Goal: Task Accomplishment & Management: Complete application form

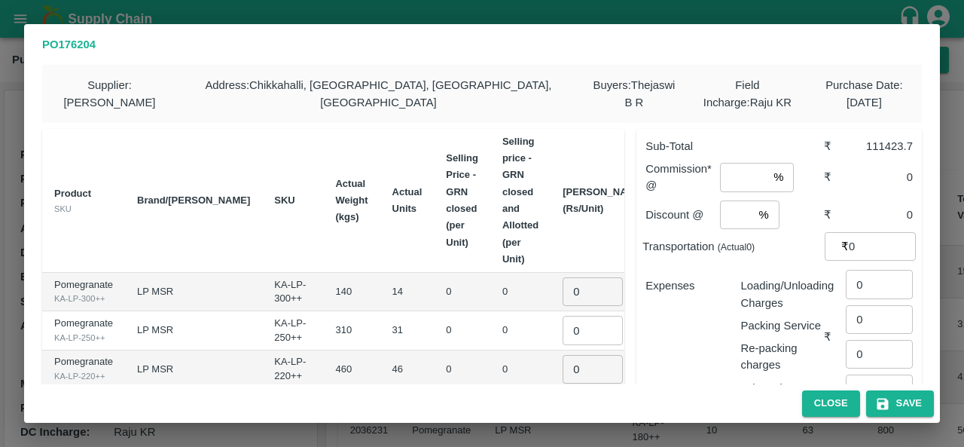
scroll to position [212, 0]
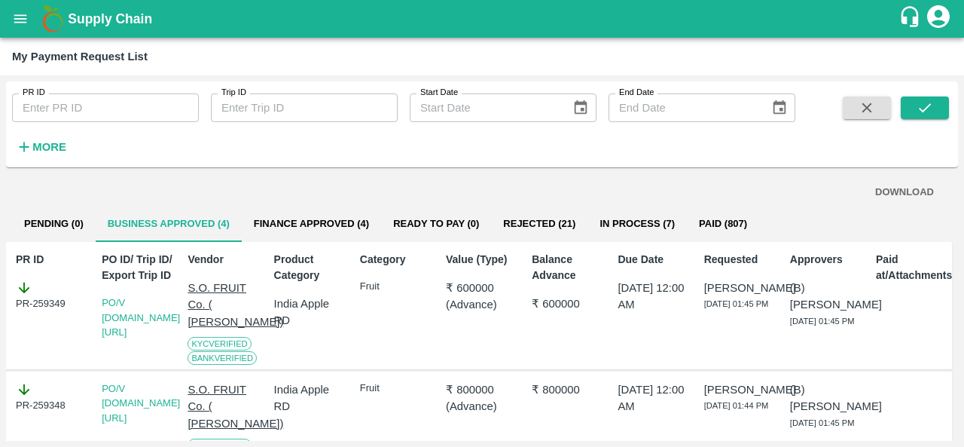
scroll to position [314, 0]
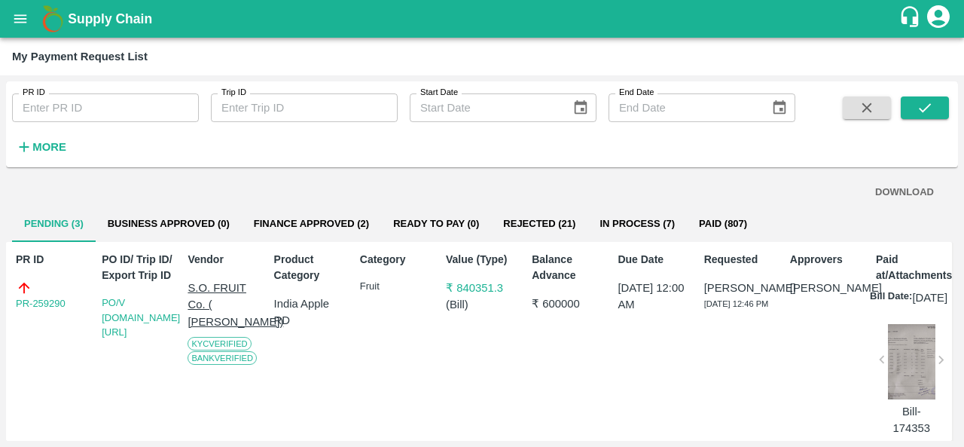
scroll to position [334, 0]
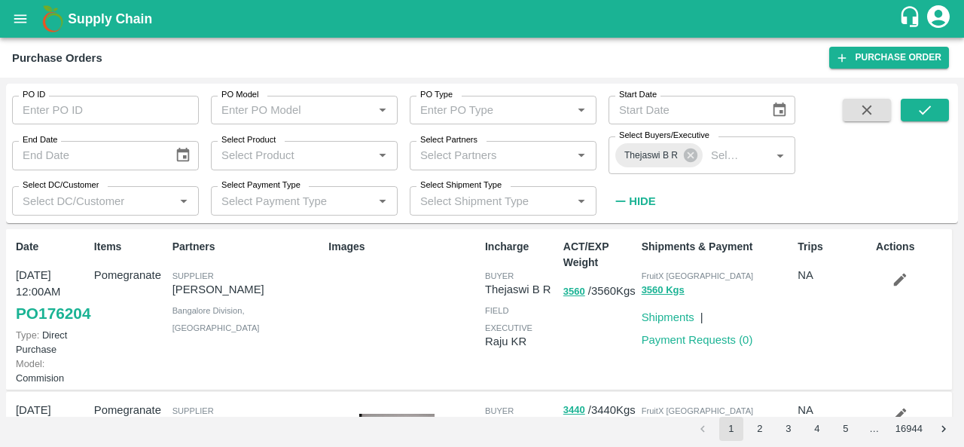
click at [38, 327] on link "PO 176204" at bounding box center [53, 313] width 75 height 27
click at [693, 348] on div "Shipments & Payment FruitX Bangalore 3560 Kgs Shipments | Payment Requests ( 0 )" at bounding box center [714, 309] width 157 height 153
click at [685, 340] on link "Payment Requests ( 0 )" at bounding box center [697, 340] width 111 height 12
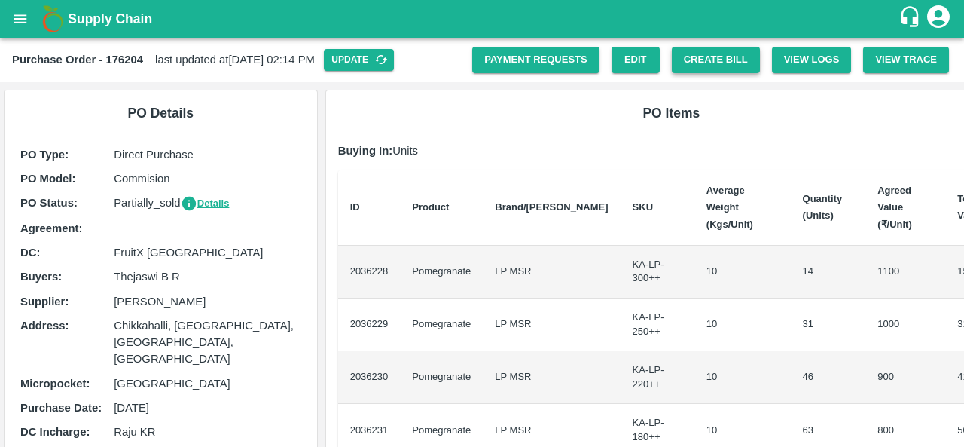
click at [714, 56] on button "Create Bill" at bounding box center [716, 60] width 88 height 26
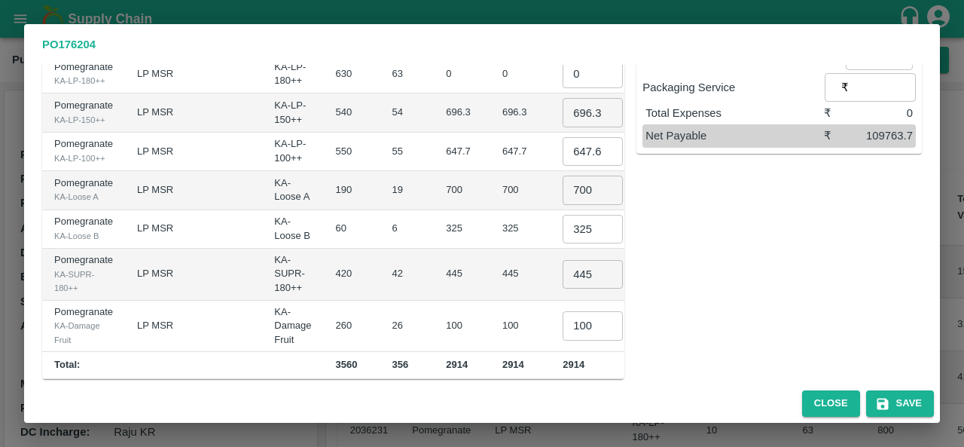
scroll to position [346, 0]
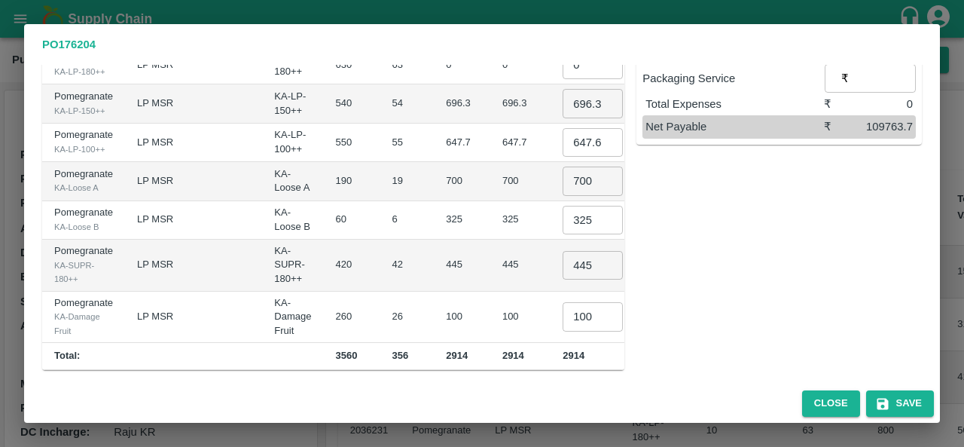
click at [563, 319] on input "100" at bounding box center [593, 316] width 60 height 29
type input "0"
type input "75"
click at [563, 261] on input "445" at bounding box center [593, 265] width 60 height 29
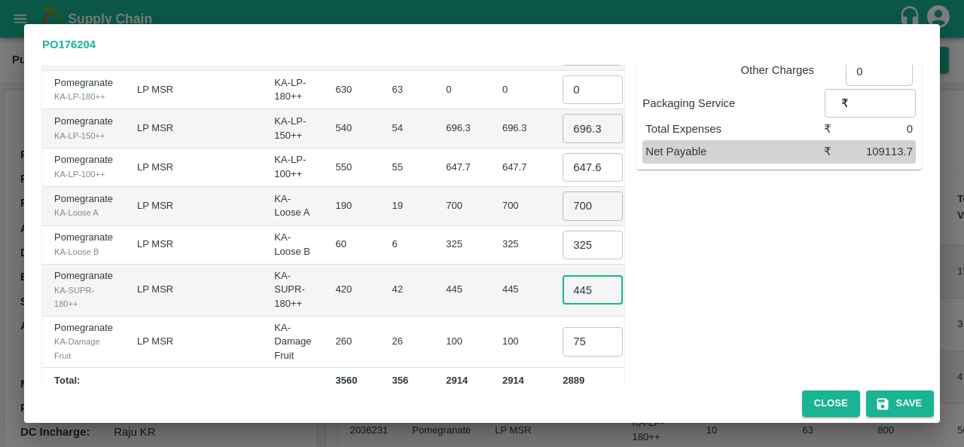
scroll to position [316, 0]
click at [563, 163] on input "647.6999999999999" at bounding box center [593, 168] width 60 height 29
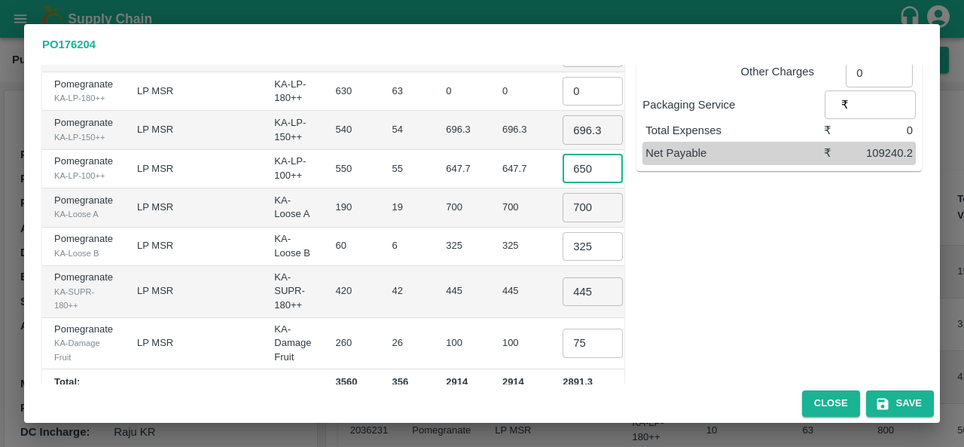
type input "650"
click at [563, 203] on input "700" at bounding box center [593, 207] width 60 height 29
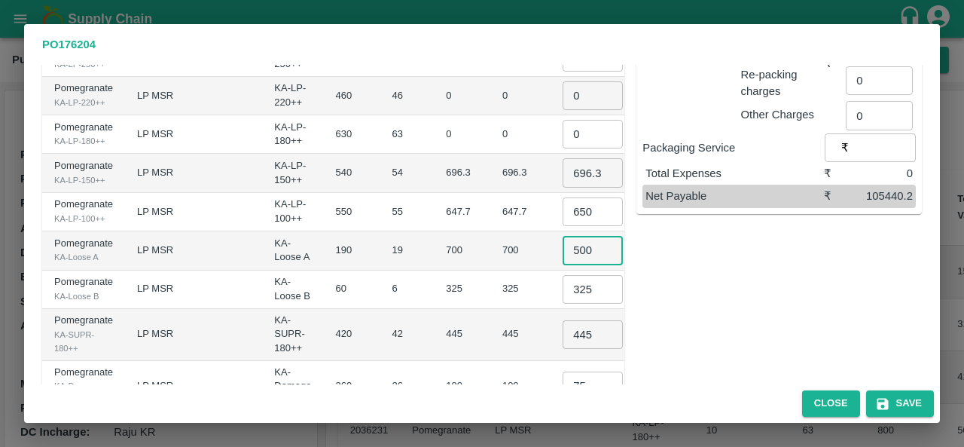
scroll to position [273, 0]
type input "500"
click at [563, 164] on input "696.3" at bounding box center [593, 173] width 60 height 29
drag, startPoint x: 520, startPoint y: 166, endPoint x: 550, endPoint y: 169, distance: 30.3
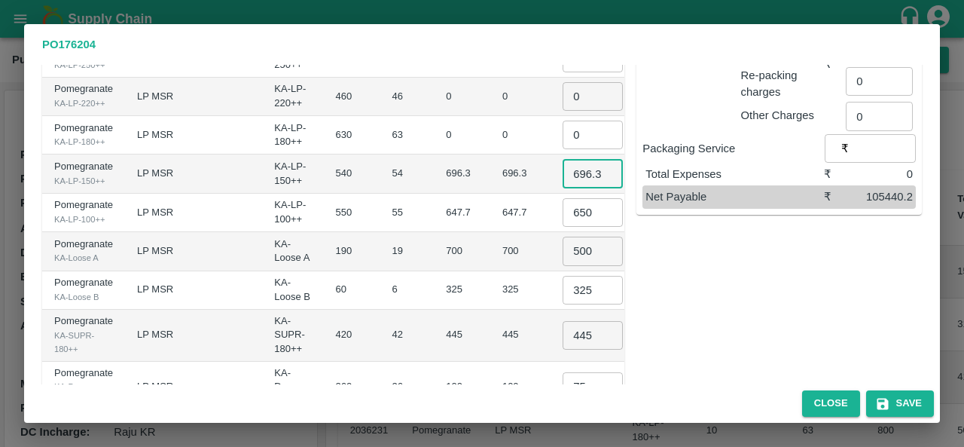
click at [563, 169] on input "696.3" at bounding box center [593, 173] width 60 height 29
type input "700"
click at [563, 139] on input "0" at bounding box center [593, 134] width 60 height 29
type input "750"
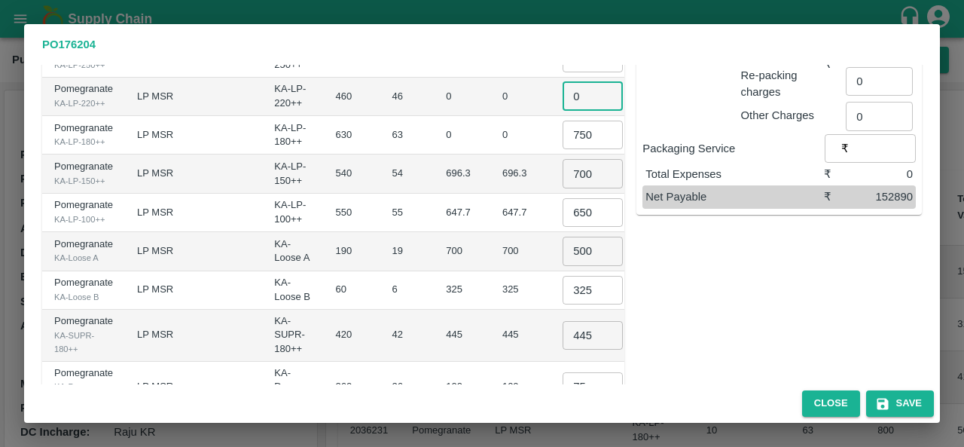
click at [563, 96] on input "0" at bounding box center [593, 96] width 60 height 29
type input "800"
click at [490, 99] on td "0" at bounding box center [520, 97] width 60 height 38
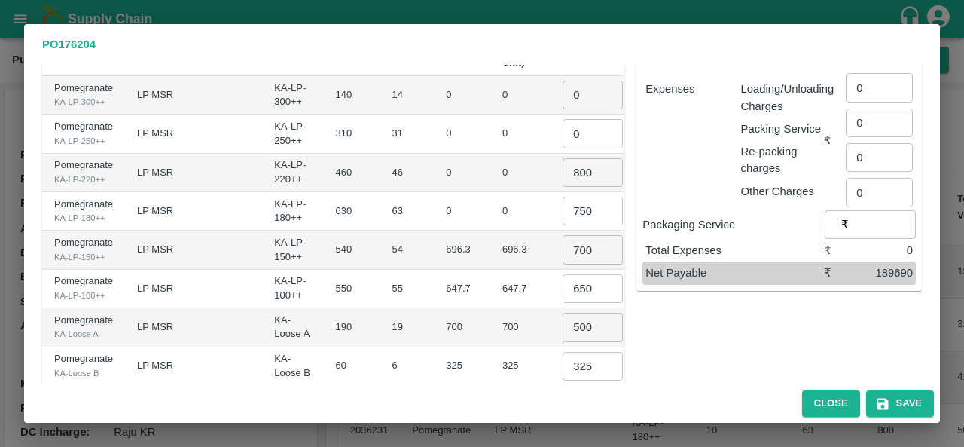
scroll to position [173, 0]
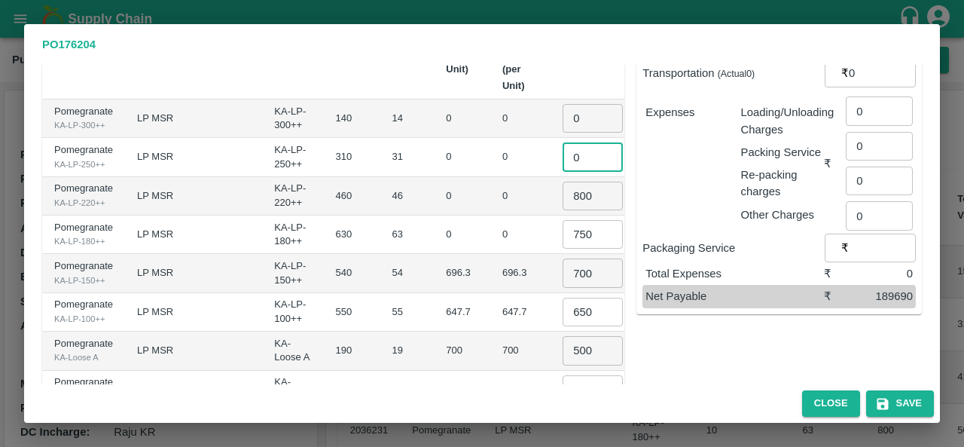
click at [563, 158] on input "0" at bounding box center [593, 156] width 60 height 29
type input "850"
click at [563, 111] on input "0" at bounding box center [593, 118] width 60 height 29
type input "900"
click at [533, 62] on h2 "PO 176204" at bounding box center [482, 44] width 916 height 41
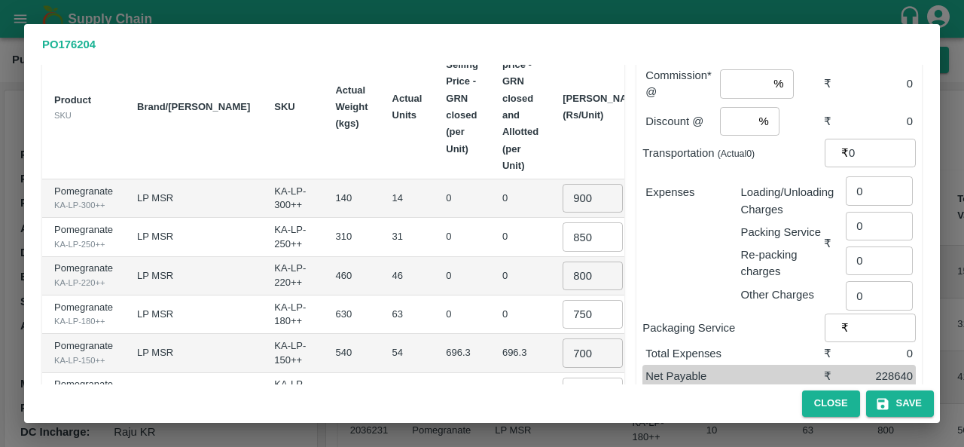
scroll to position [0, 0]
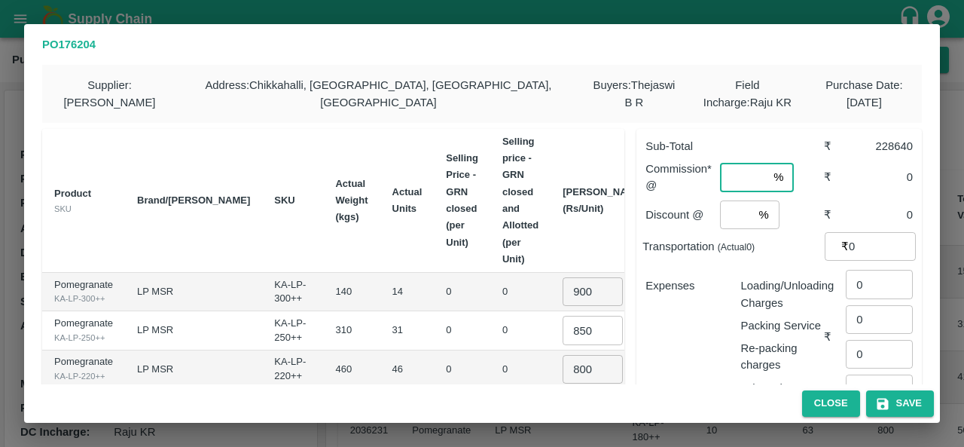
click at [734, 178] on input "number" at bounding box center [743, 177] width 47 height 29
type input "6"
click at [737, 220] on input "number" at bounding box center [736, 214] width 33 height 29
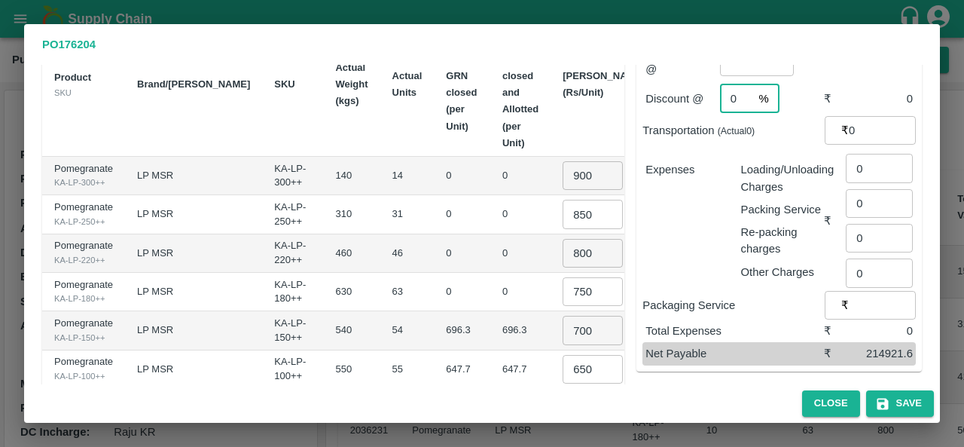
scroll to position [111, 0]
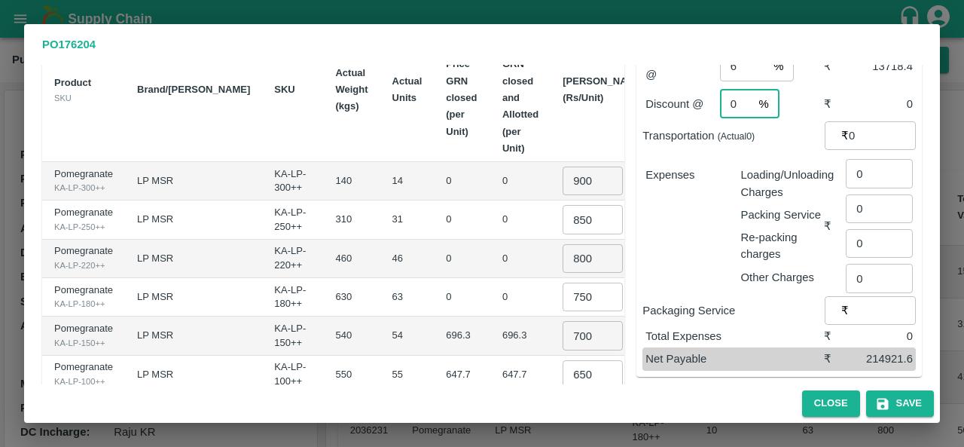
type input "0"
click at [859, 178] on input "0" at bounding box center [879, 173] width 67 height 29
type input "1068"
click at [699, 210] on div "Expenses" at bounding box center [680, 219] width 95 height 131
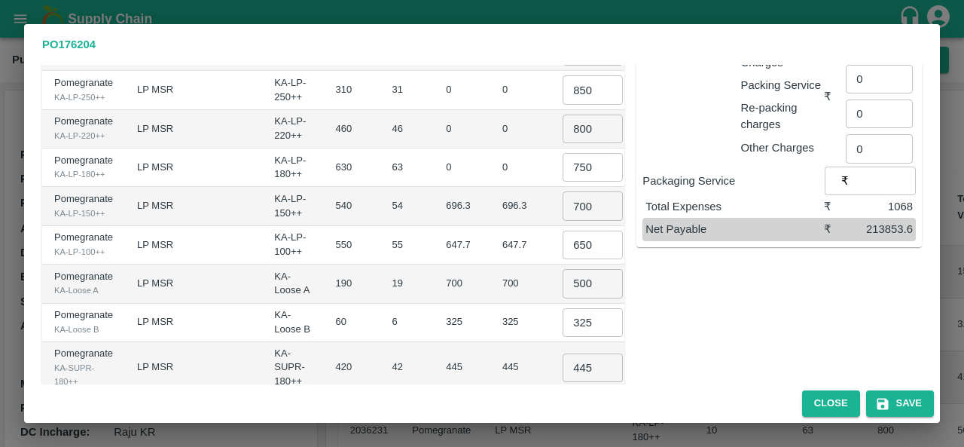
scroll to position [93, 0]
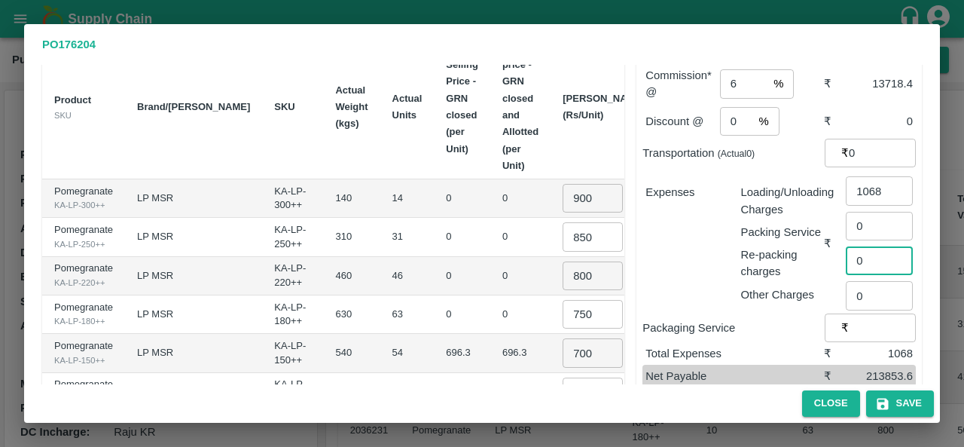
click at [865, 258] on input "0" at bounding box center [879, 260] width 67 height 29
type input "150"
click at [705, 272] on div "Expenses" at bounding box center [680, 237] width 95 height 131
click at [810, 287] on p "Other Charges" at bounding box center [782, 294] width 83 height 17
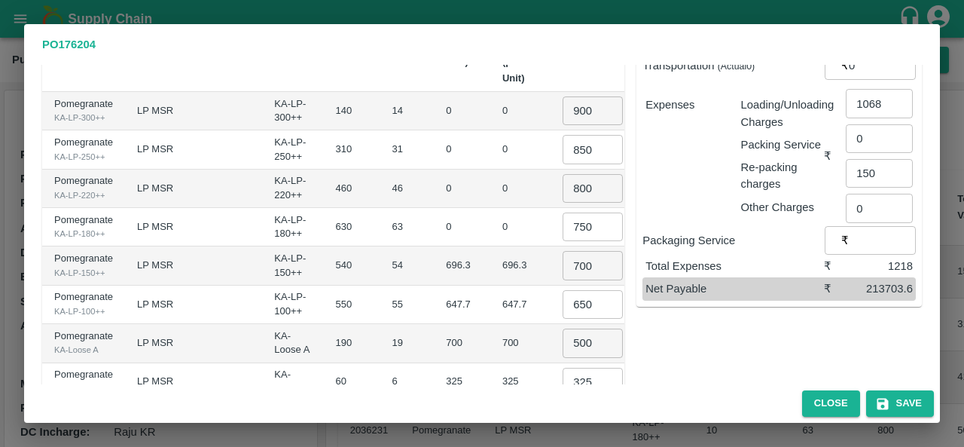
scroll to position [183, 0]
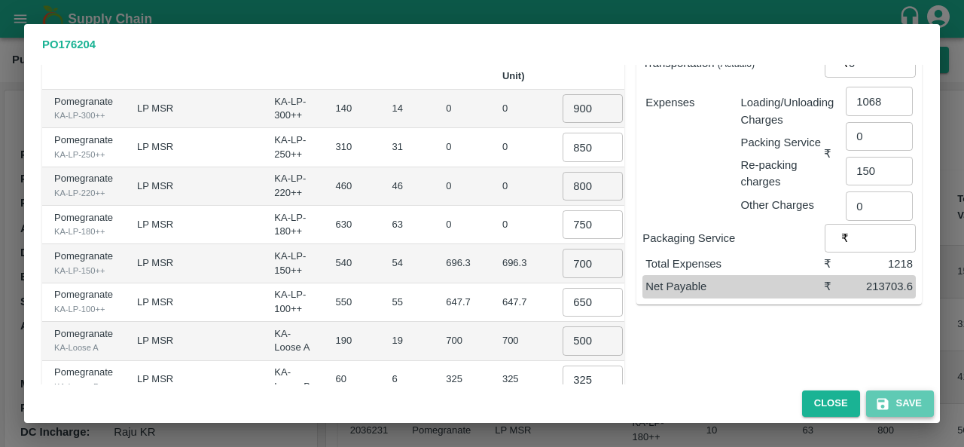
click at [898, 412] on button "Save" at bounding box center [900, 403] width 68 height 26
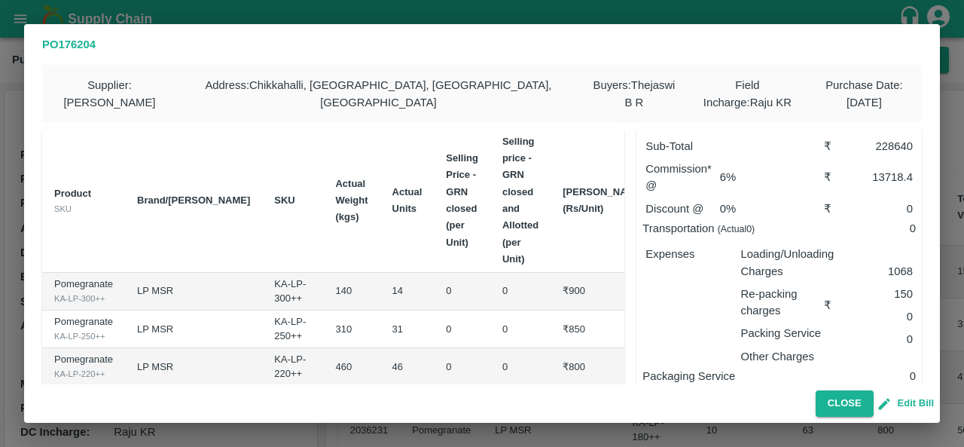
click at [905, 399] on button "Edit Bill" at bounding box center [907, 403] width 54 height 17
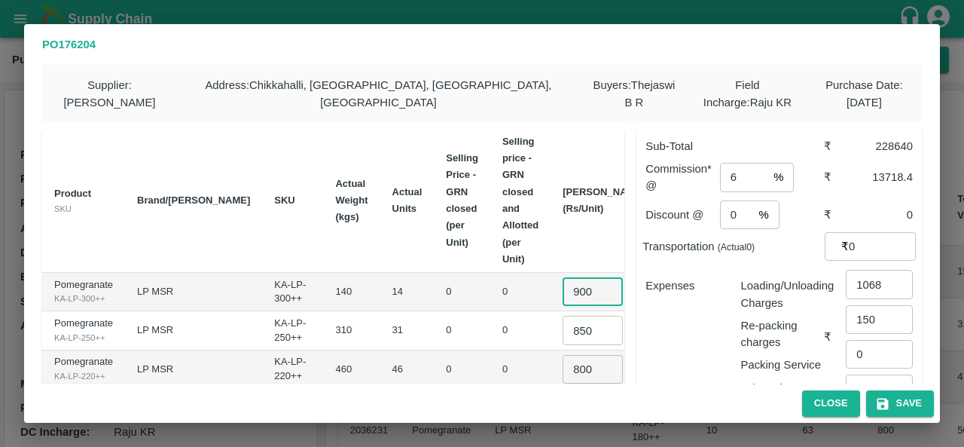
click at [563, 288] on input "900" at bounding box center [593, 291] width 60 height 29
type input "850"
click at [684, 346] on div "Expenses" at bounding box center [680, 330] width 95 height 131
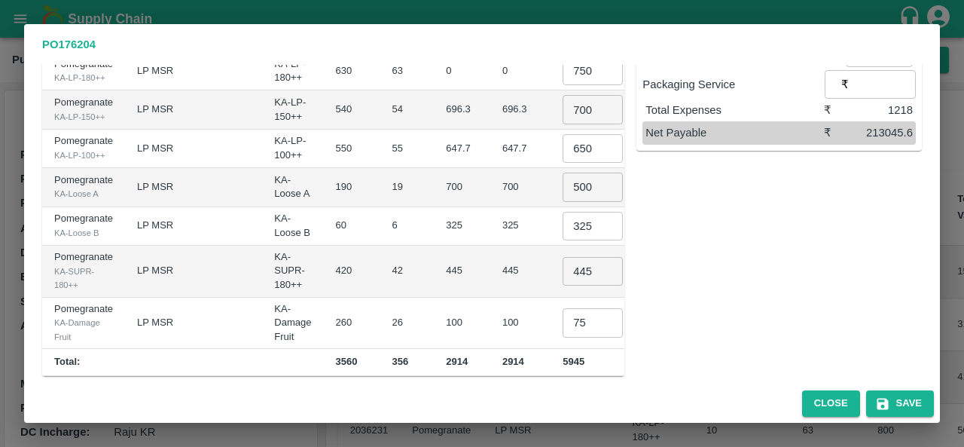
scroll to position [346, 0]
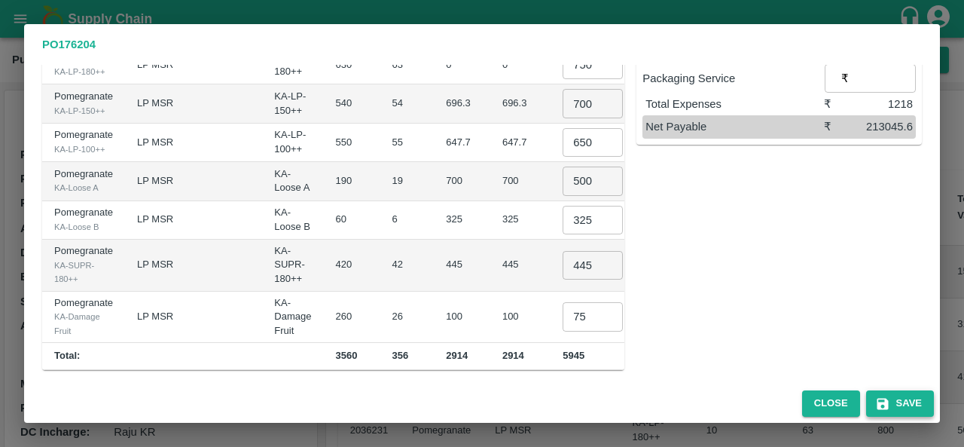
click at [898, 403] on button "Save" at bounding box center [900, 403] width 68 height 26
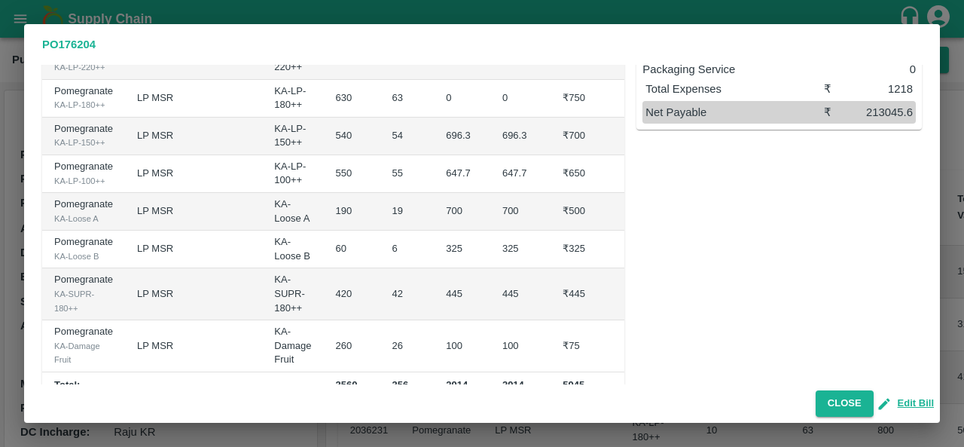
scroll to position [332, 0]
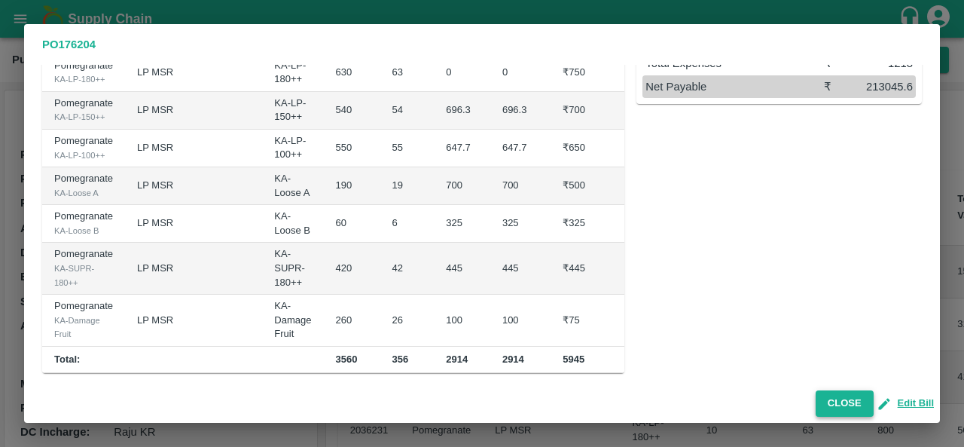
click at [840, 401] on button "Close" at bounding box center [845, 403] width 58 height 26
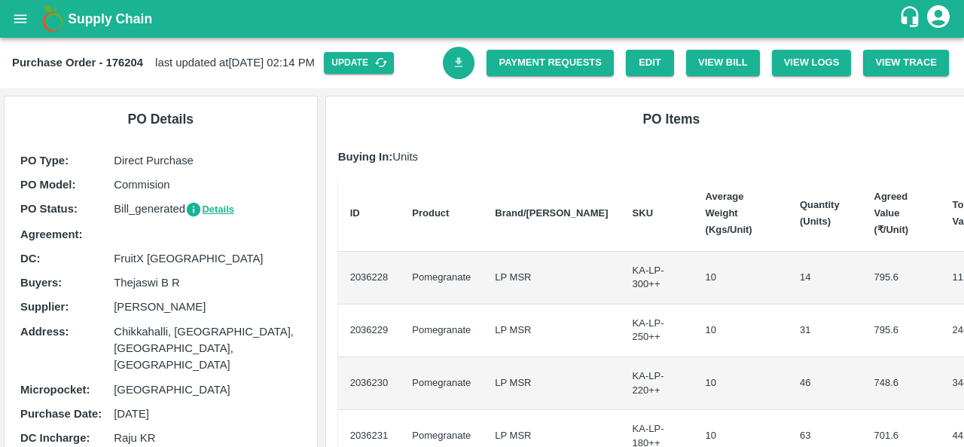
click at [456, 64] on icon "Download Bill" at bounding box center [459, 63] width 14 height 14
click at [643, 66] on link "Edit" at bounding box center [650, 63] width 48 height 26
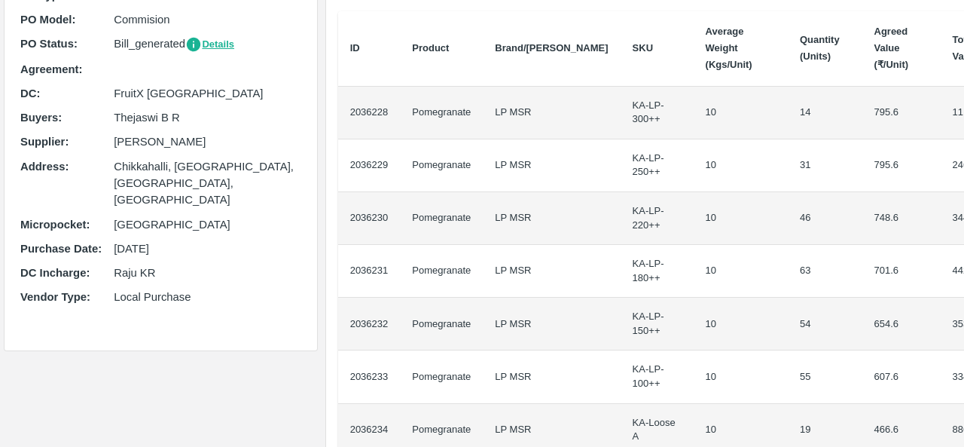
scroll to position [0, 0]
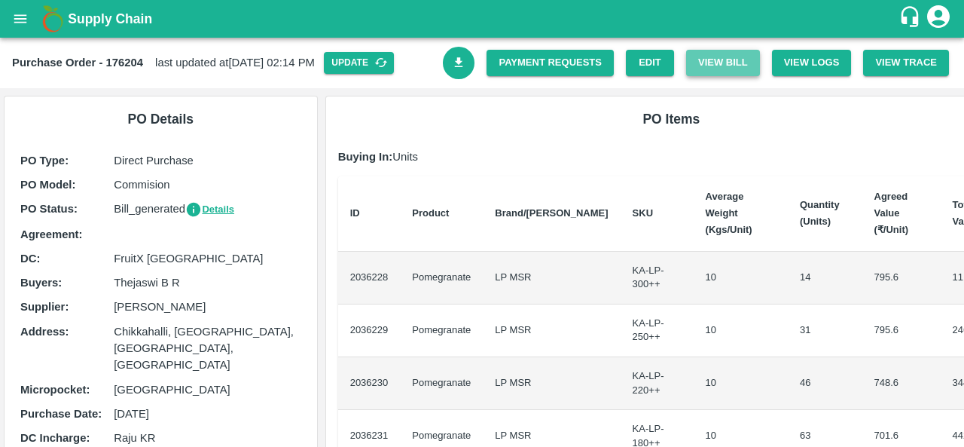
click at [709, 56] on button "View Bill" at bounding box center [723, 63] width 74 height 26
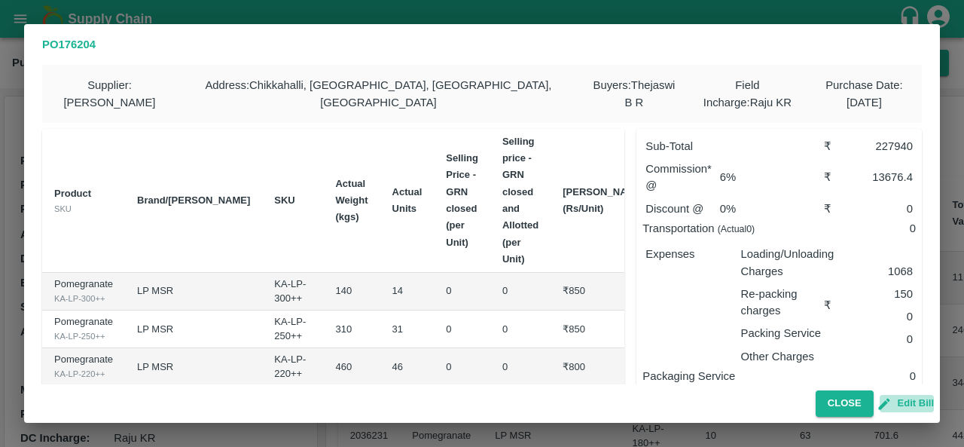
click at [896, 403] on button "Edit Bill" at bounding box center [907, 403] width 54 height 17
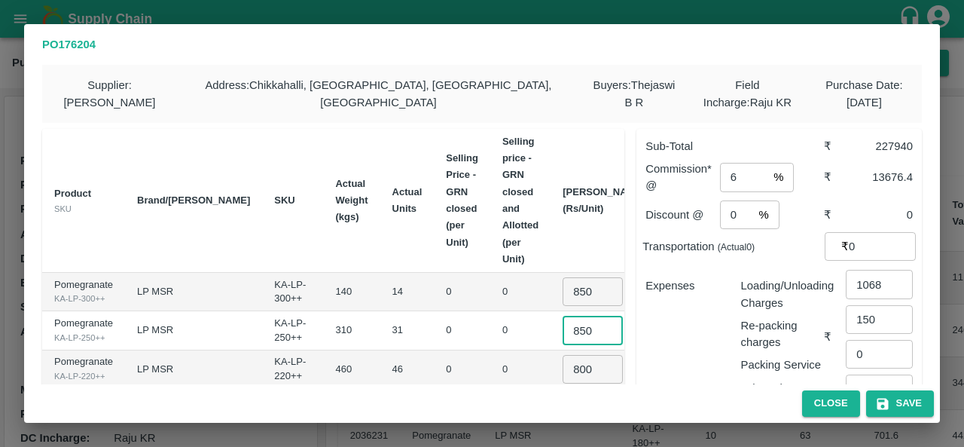
click at [563, 330] on input "850" at bounding box center [593, 330] width 60 height 29
type input "900"
click at [563, 288] on input "850" at bounding box center [593, 291] width 60 height 29
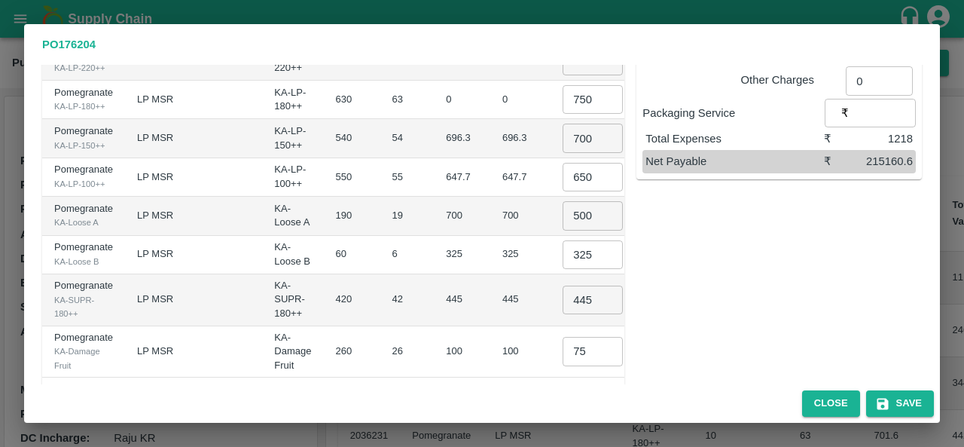
scroll to position [346, 0]
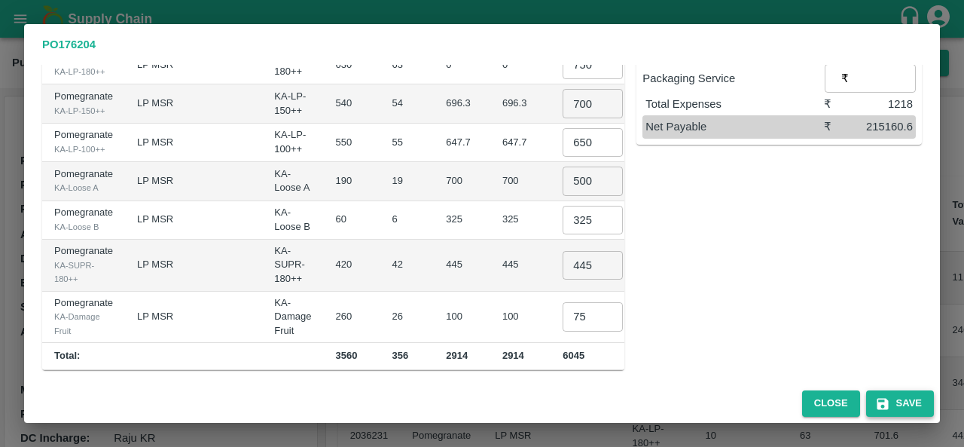
type input "900"
click at [886, 408] on icon "button" at bounding box center [882, 403] width 11 height 11
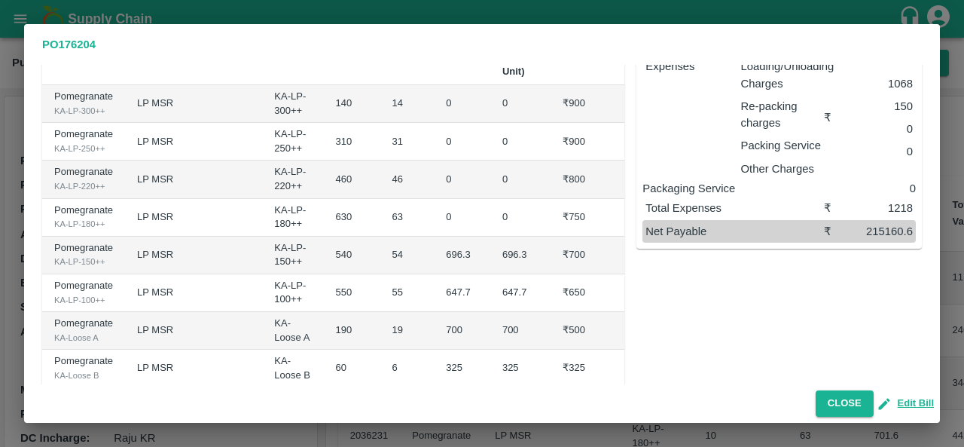
scroll to position [196, 0]
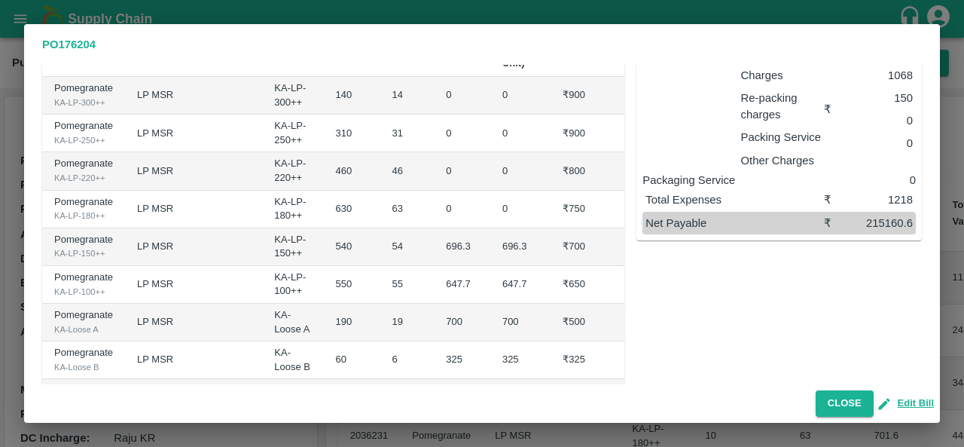
click at [840, 417] on div "Close Edit Bill" at bounding box center [482, 403] width 916 height 38
click at [840, 407] on button "Close" at bounding box center [845, 403] width 58 height 26
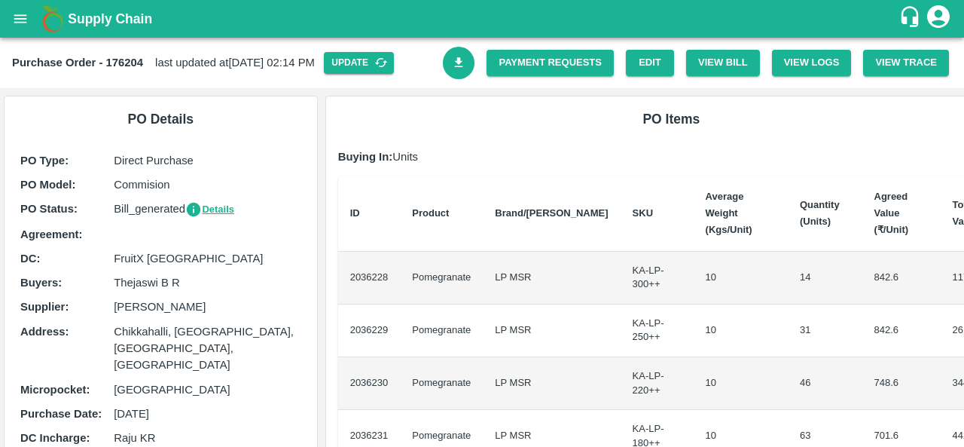
click at [452, 59] on icon "Download Bill" at bounding box center [459, 63] width 14 height 14
click at [538, 56] on link "Payment Requests" at bounding box center [550, 63] width 127 height 26
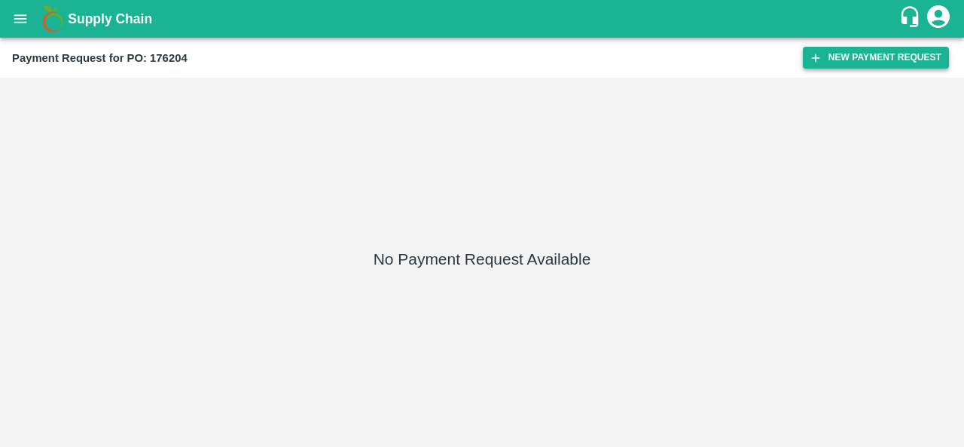
click at [895, 56] on button "New Payment Request" at bounding box center [876, 58] width 146 height 22
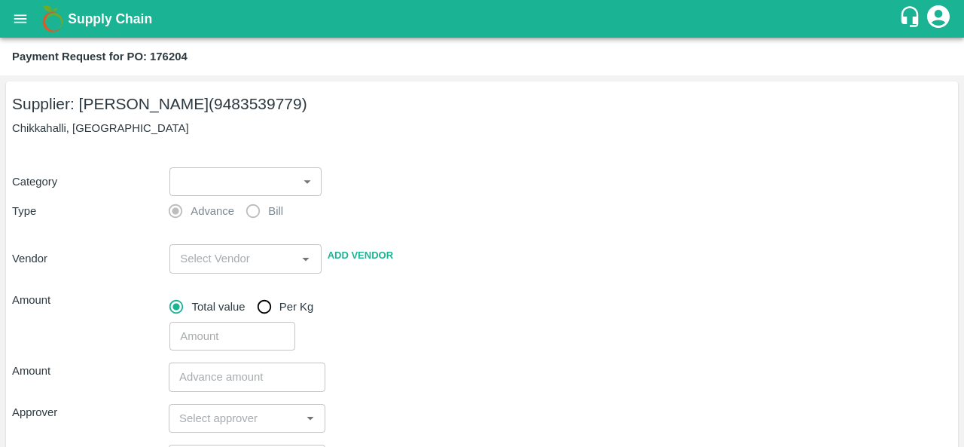
click at [221, 174] on body "Supply Chain Payment Request for PO: 176204 Supplier: KRISHNAPPA MADHUSUDHAN (9…" at bounding box center [482, 223] width 964 height 447
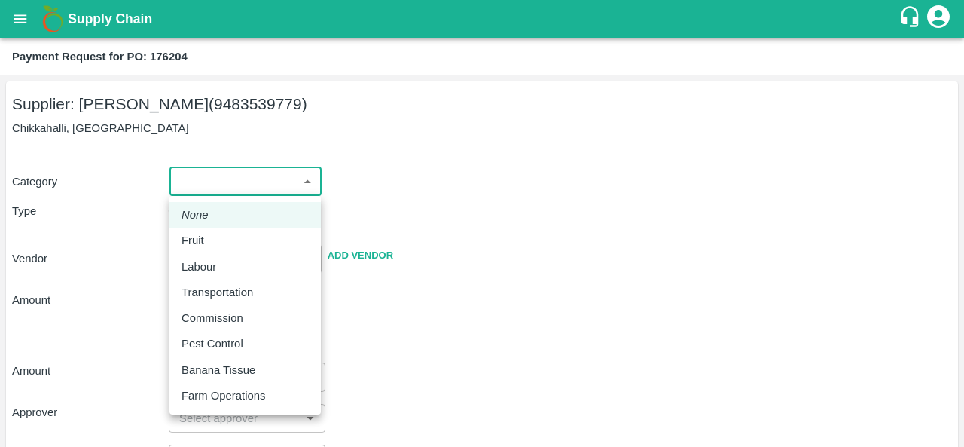
click at [230, 240] on div "Fruit" at bounding box center [244, 240] width 127 height 17
type input "1"
type input "[PERSON_NAME] - 9483539779(Supplier)"
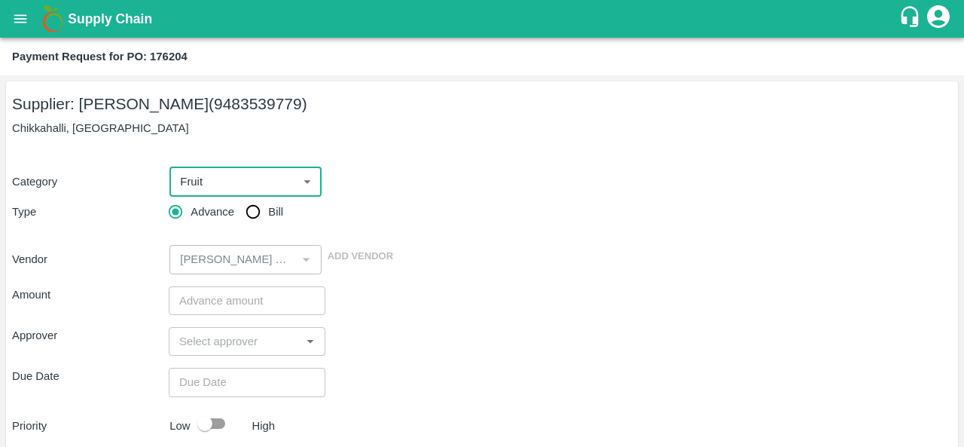
click at [252, 212] on input "Bill" at bounding box center [253, 212] width 30 height 30
radio input "true"
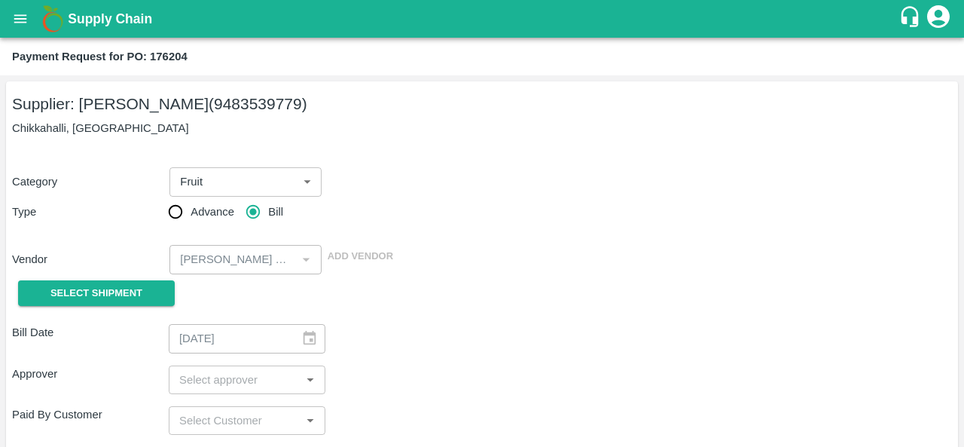
click at [458, 188] on div "Category Fruit 1 ​" at bounding box center [479, 178] width 946 height 35
click at [17, 23] on icon "open drawer" at bounding box center [20, 19] width 17 height 17
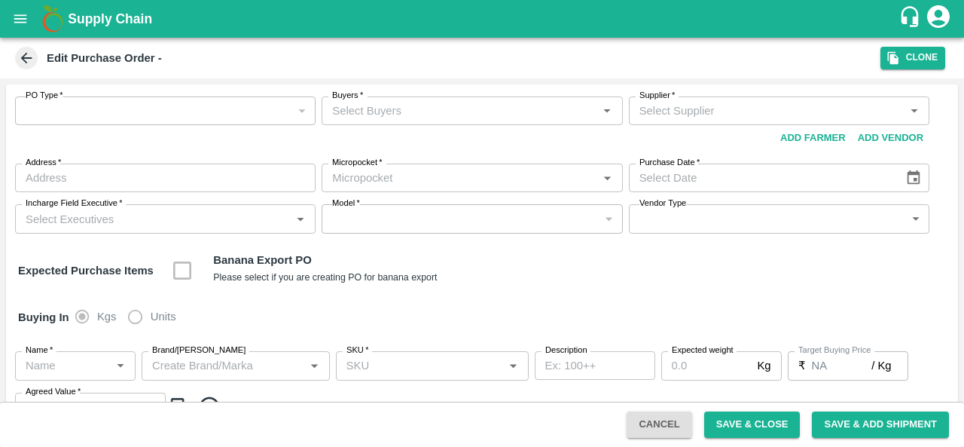
click at [26, 58] on icon at bounding box center [26, 58] width 11 height 11
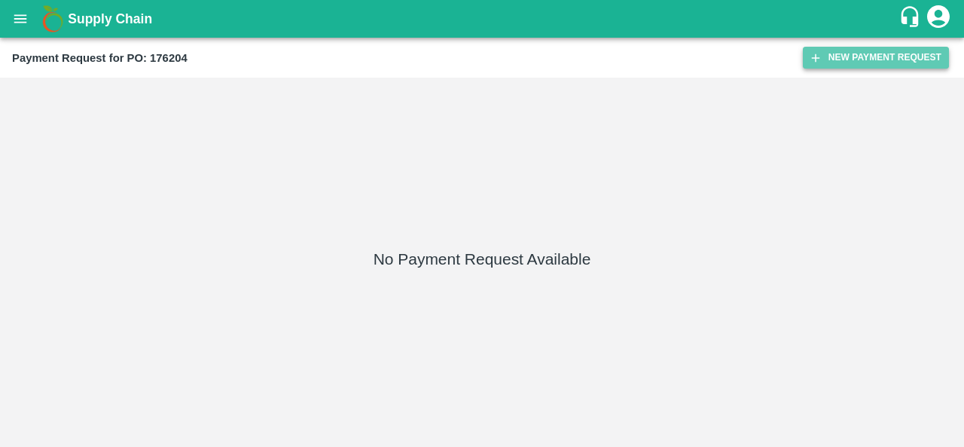
click at [848, 56] on button "New Payment Request" at bounding box center [876, 58] width 146 height 22
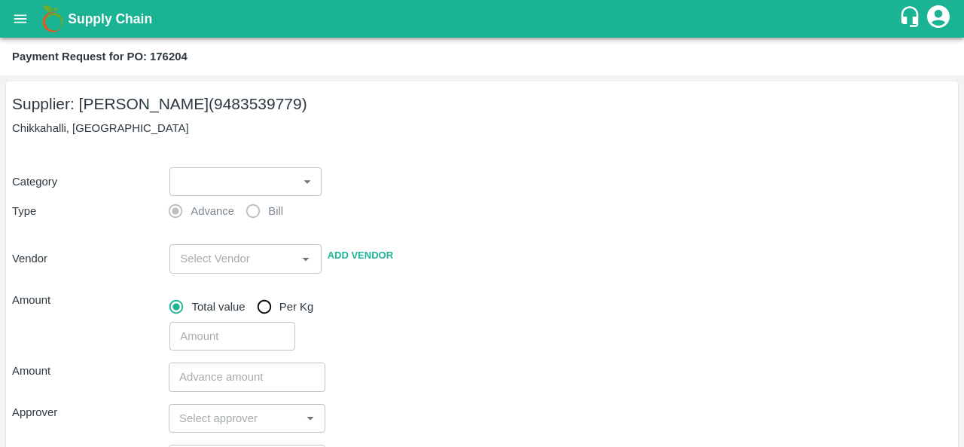
click at [206, 197] on label "Advance" at bounding box center [197, 211] width 74 height 30
click at [194, 185] on body "Supply Chain Payment Request for PO: 176204 Supplier: [PERSON_NAME] (9483539779…" at bounding box center [482, 223] width 964 height 447
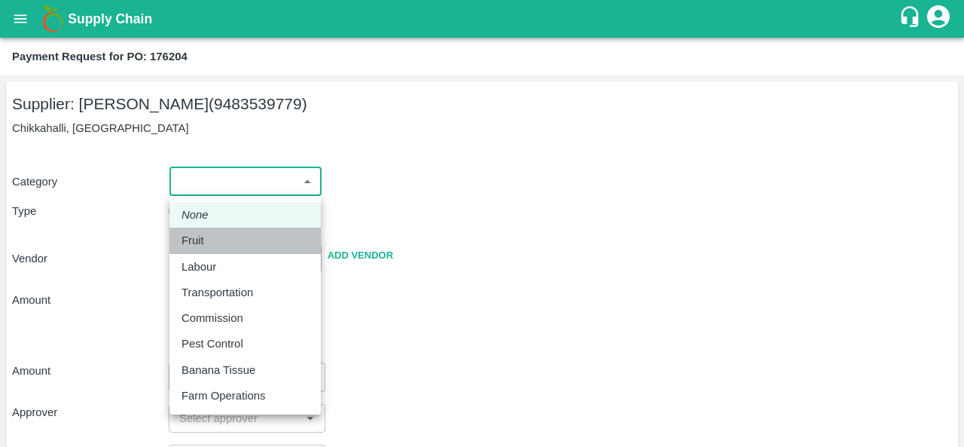
click at [188, 234] on p "Fruit" at bounding box center [192, 240] width 23 height 17
type input "1"
type input "[PERSON_NAME] - 9483539779(Supplier)"
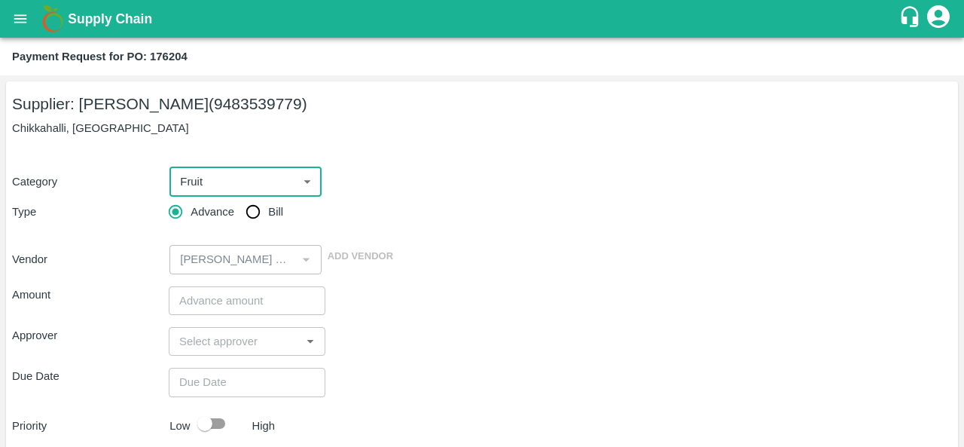
click at [255, 216] on input "Bill" at bounding box center [253, 212] width 30 height 30
radio input "true"
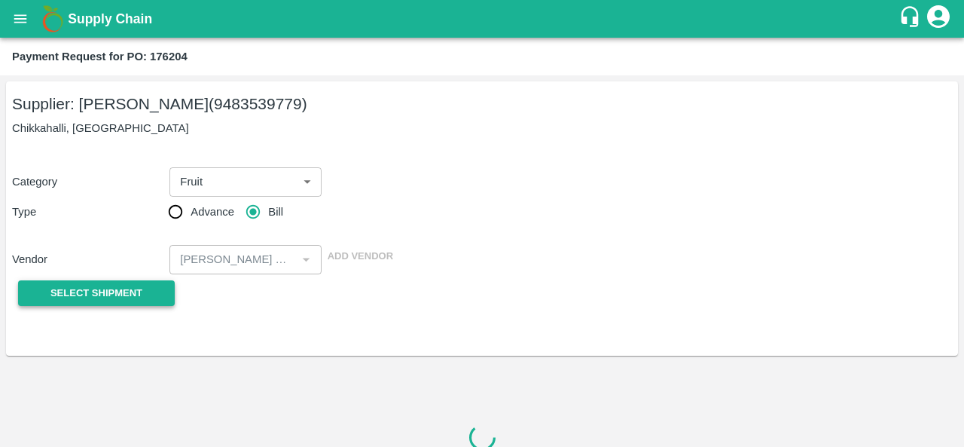
click at [117, 294] on span "Select Shipment" at bounding box center [96, 293] width 92 height 17
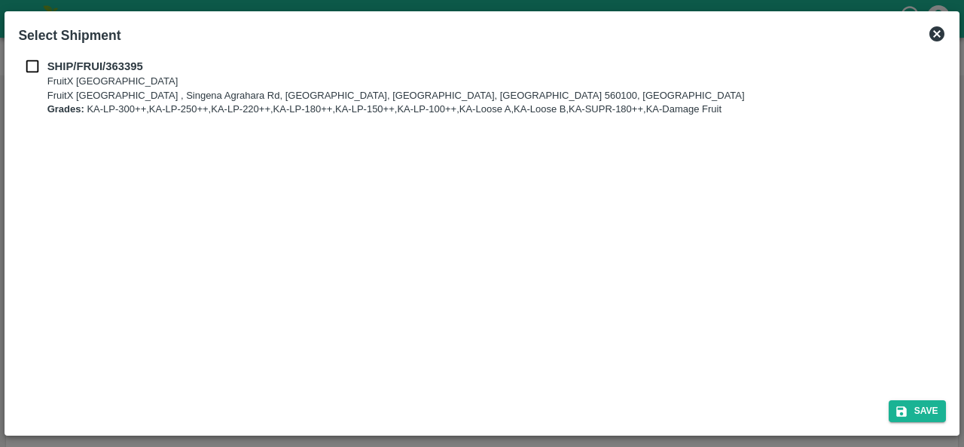
click at [35, 63] on input "checkbox" at bounding box center [32, 66] width 29 height 17
checkbox input "true"
click at [917, 409] on button "Save" at bounding box center [917, 411] width 57 height 22
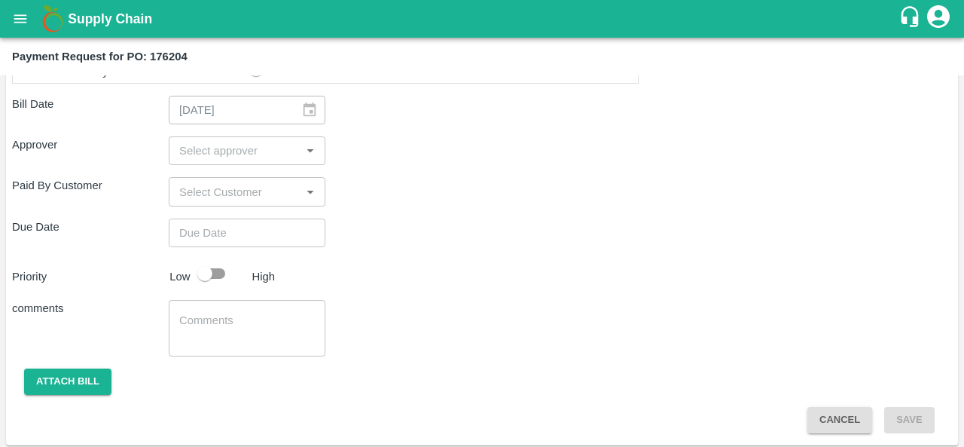
scroll to position [604, 0]
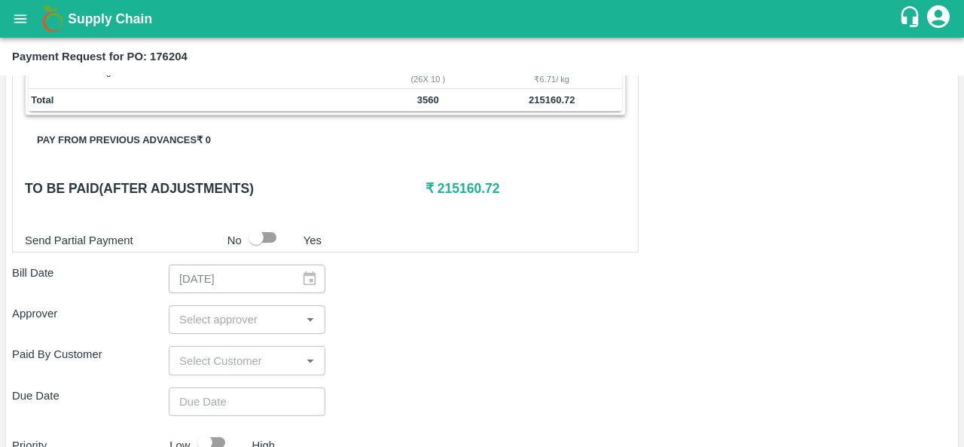
click at [223, 320] on input "input" at bounding box center [234, 320] width 123 height 20
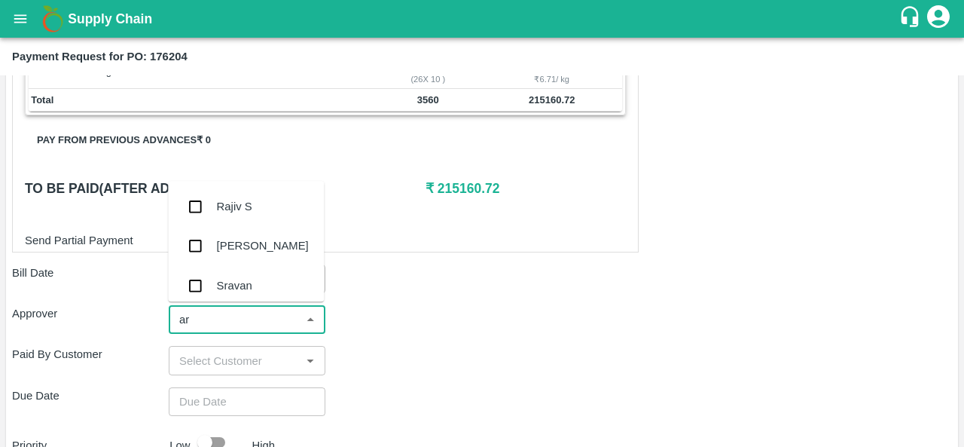
type input "ara"
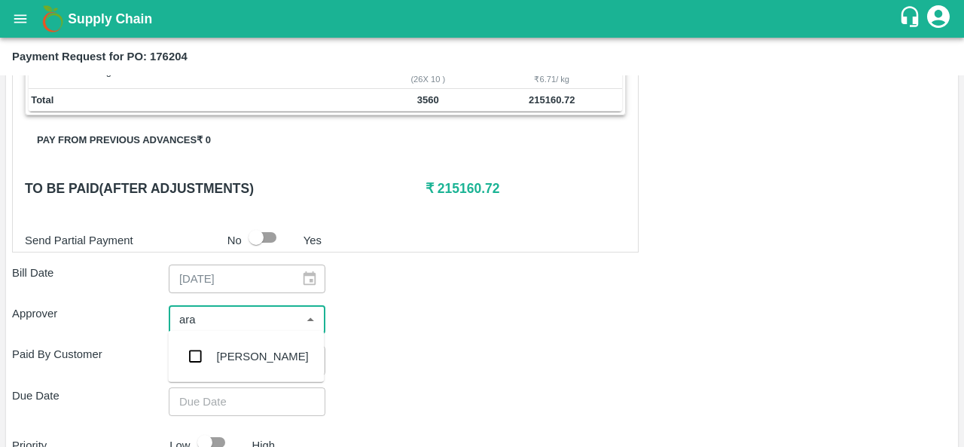
click at [217, 359] on div "Aravindha Raj R" at bounding box center [263, 356] width 92 height 17
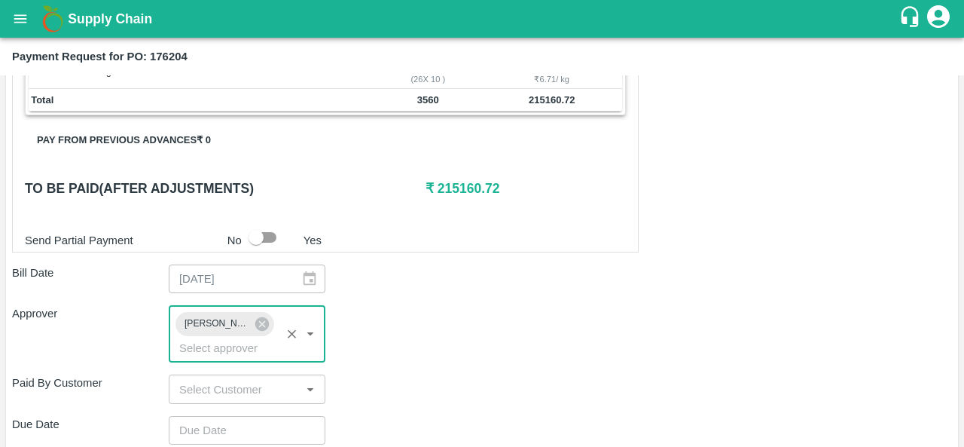
click at [439, 350] on div "Approver Aravindha Raj R ​" at bounding box center [482, 333] width 940 height 57
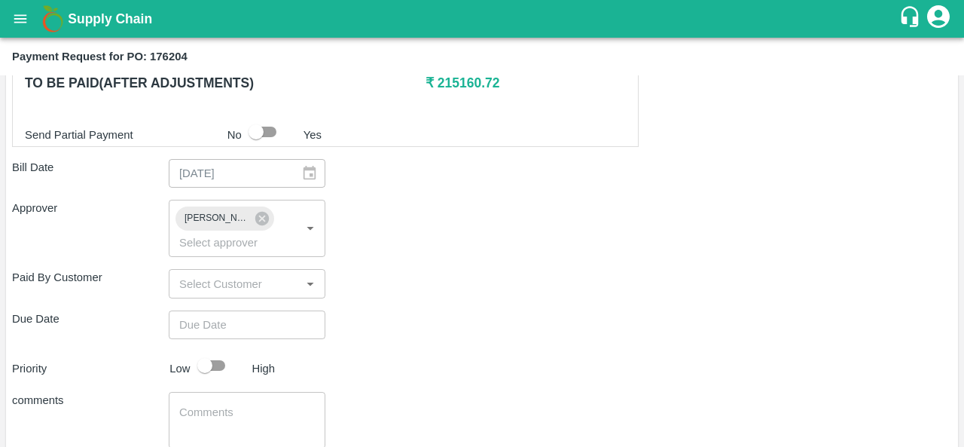
scroll to position [723, 0]
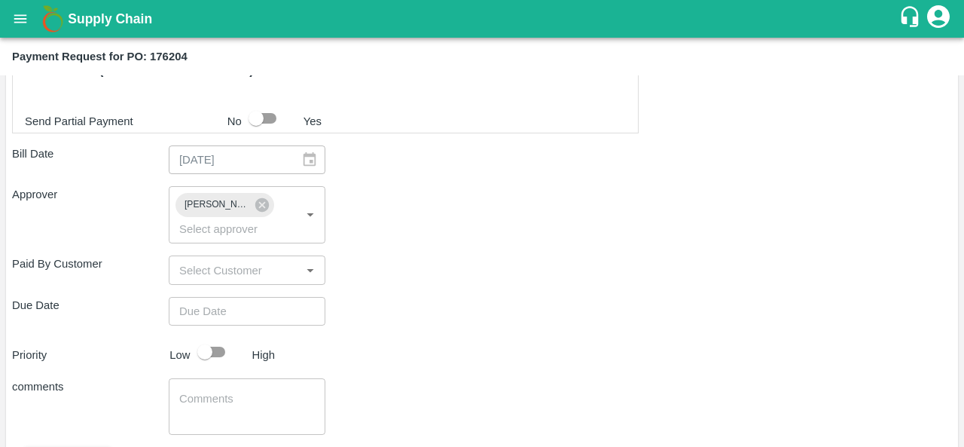
type input "DD/MM/YYYY hh:mm aa"
click at [251, 299] on input "DD/MM/YYYY hh:mm aa" at bounding box center [242, 311] width 146 height 29
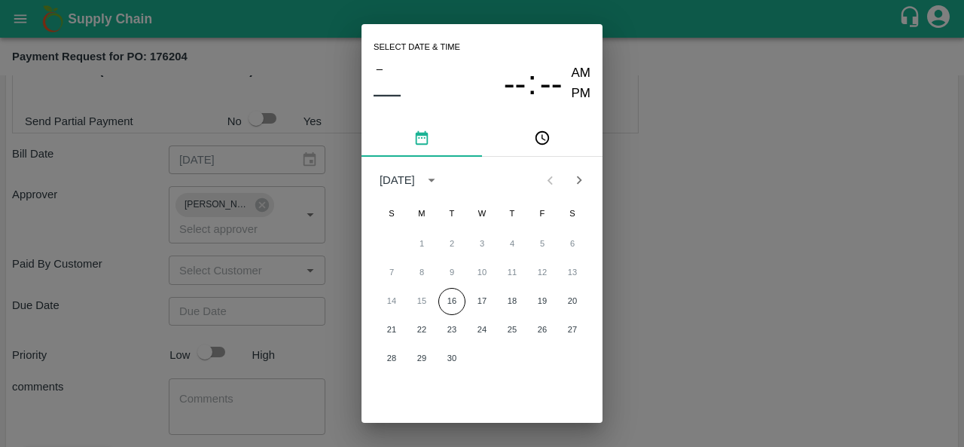
click at [461, 310] on div "14 15 16 17 18 19 20" at bounding box center [481, 301] width 241 height 27
click at [691, 350] on div "Select date & time – –– -- : -- AM PM September 2025 S M T W T F S 1 2 3 4 5 6 …" at bounding box center [482, 223] width 964 height 447
type input "DD/MM/YYYY hh:mm aa"
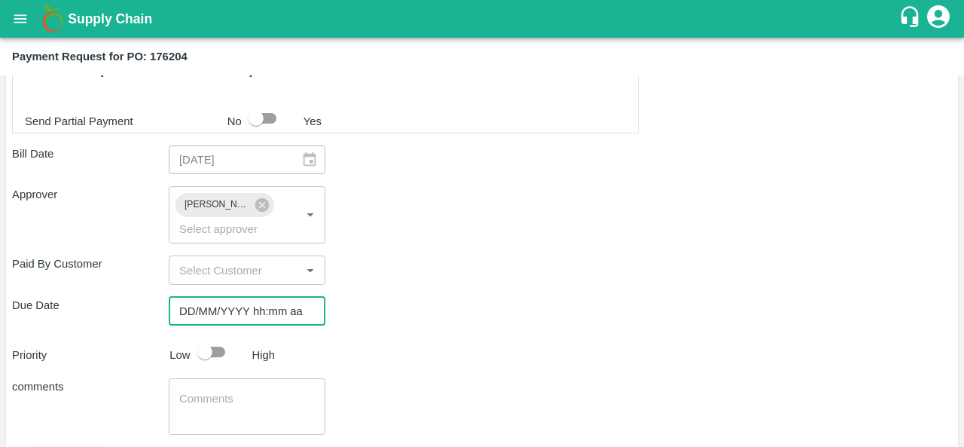
click at [225, 305] on input "DD/MM/YYYY hh:mm aa" at bounding box center [242, 311] width 146 height 29
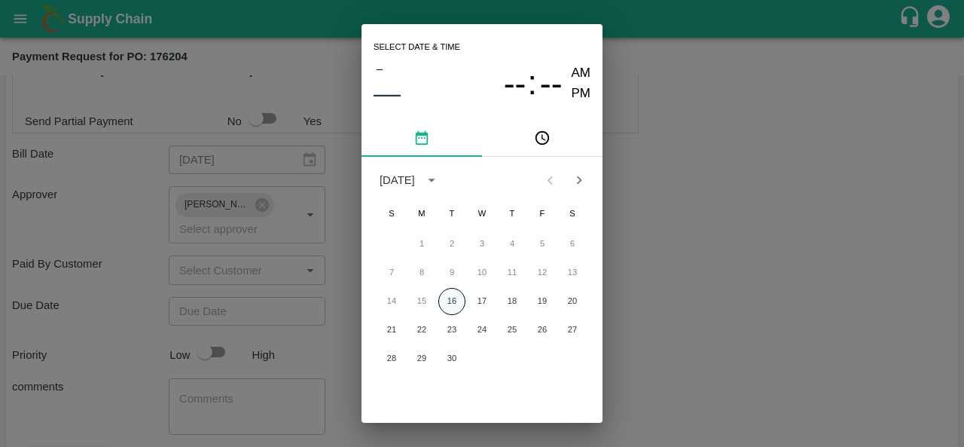
click at [453, 298] on button "16" at bounding box center [451, 301] width 27 height 27
type input "16/09/2025 12:00 AM"
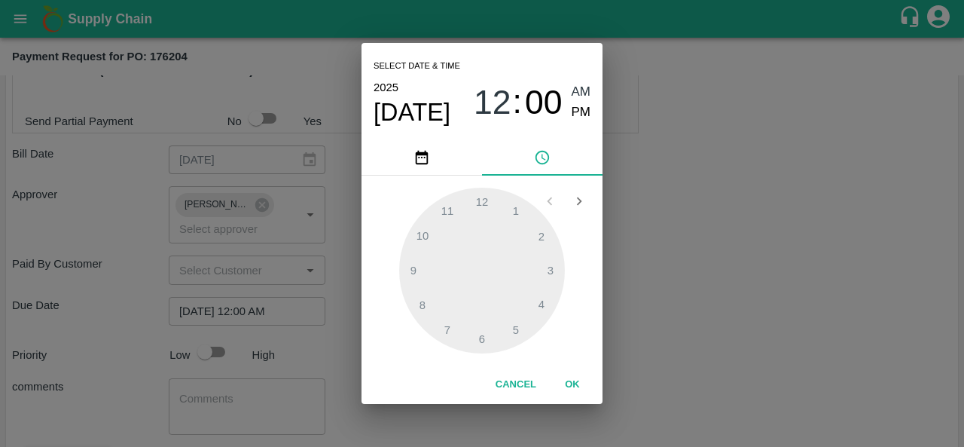
click at [734, 331] on div "Select date & time 2025 Sep 16 12 : 00 AM PM 1 2 3 4 5 6 7 8 9 10 11 12 Cancel …" at bounding box center [482, 223] width 964 height 447
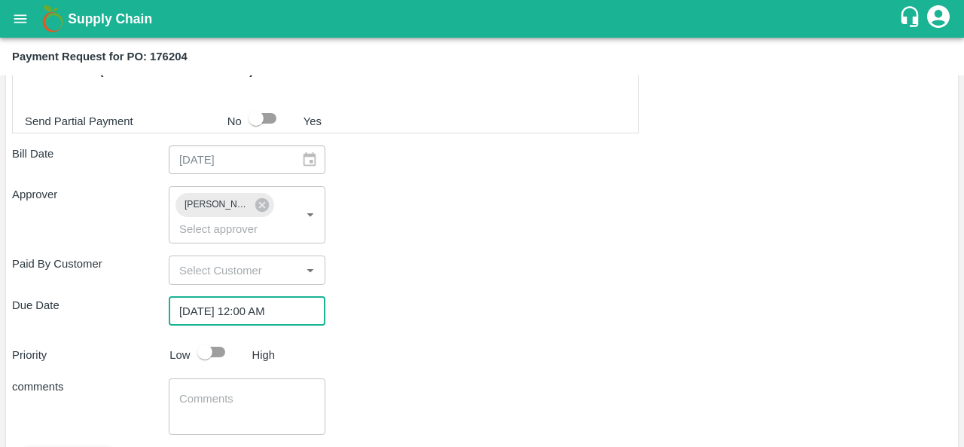
click at [212, 352] on input "checkbox" at bounding box center [205, 351] width 86 height 29
checkbox input "true"
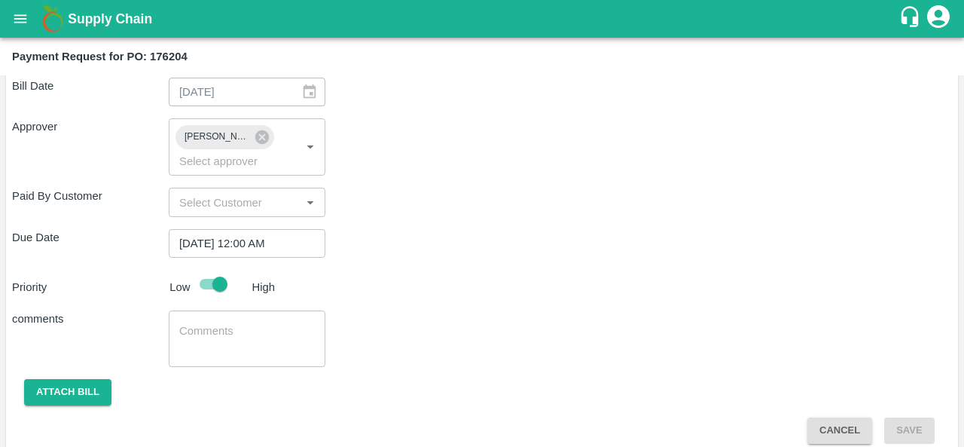
scroll to position [801, 0]
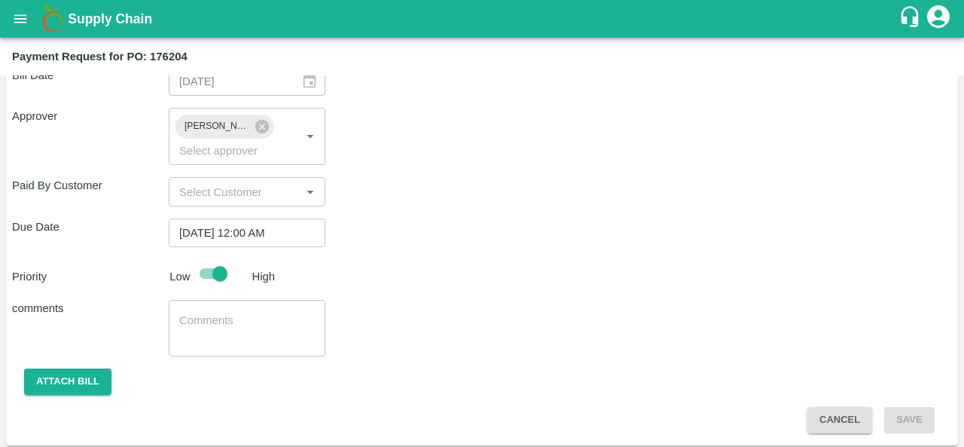
checkbox input "false"
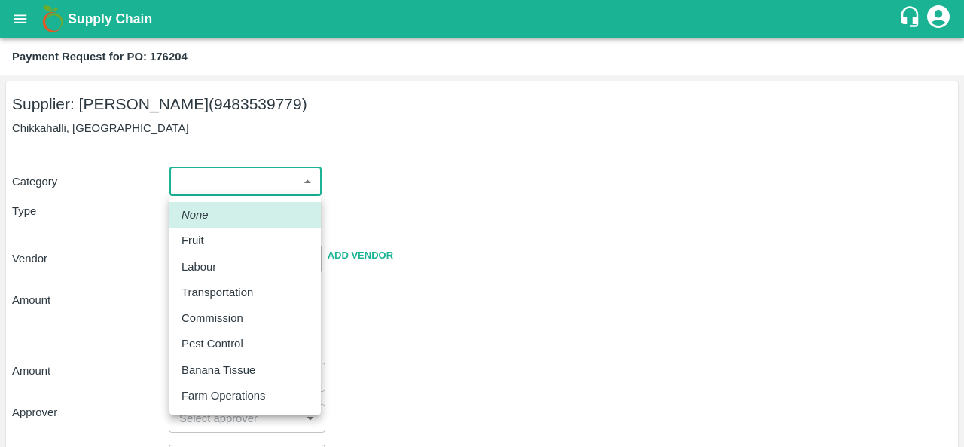
click at [238, 178] on body "Supply Chain Payment Request for PO: 176204 Supplier: KRISHNAPPA MADHUSUDHAN (9…" at bounding box center [482, 223] width 964 height 447
click at [219, 246] on div "Fruit" at bounding box center [244, 240] width 127 height 17
type input "1"
type input "KRISHNAPPA MADHUSUDHAN - 9483539779(Supplier)"
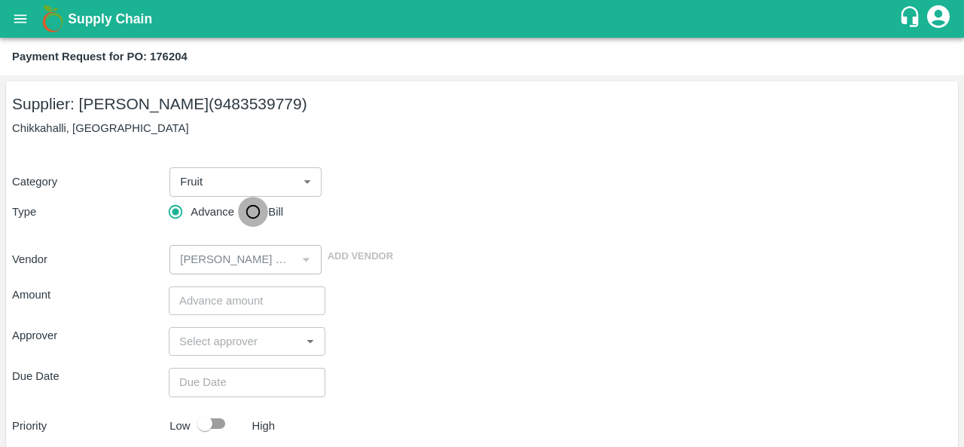
click at [251, 220] on input "Bill" at bounding box center [253, 212] width 30 height 30
radio input "true"
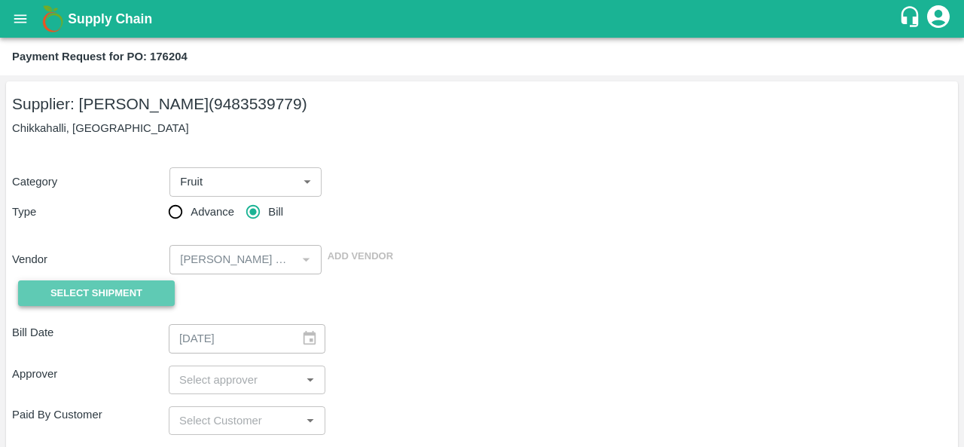
click at [118, 300] on span "Select Shipment" at bounding box center [96, 293] width 92 height 17
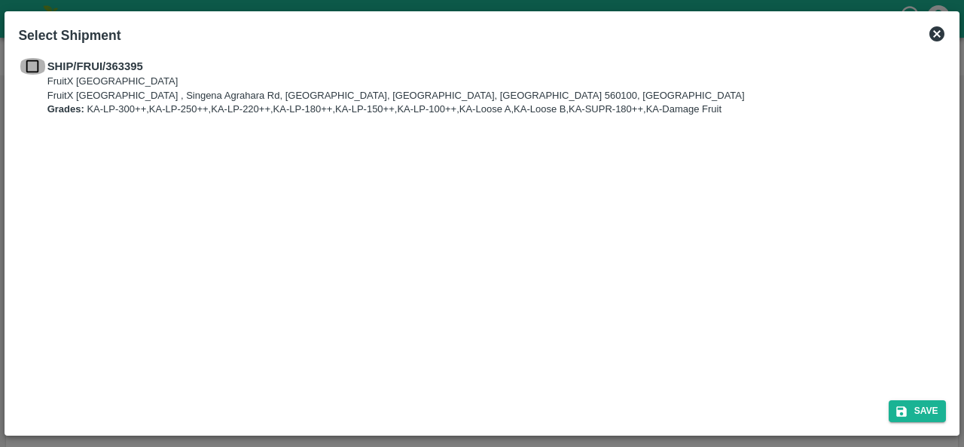
click at [33, 72] on input "checkbox" at bounding box center [32, 66] width 29 height 17
checkbox input "true"
click at [917, 411] on button "Save" at bounding box center [917, 411] width 57 height 22
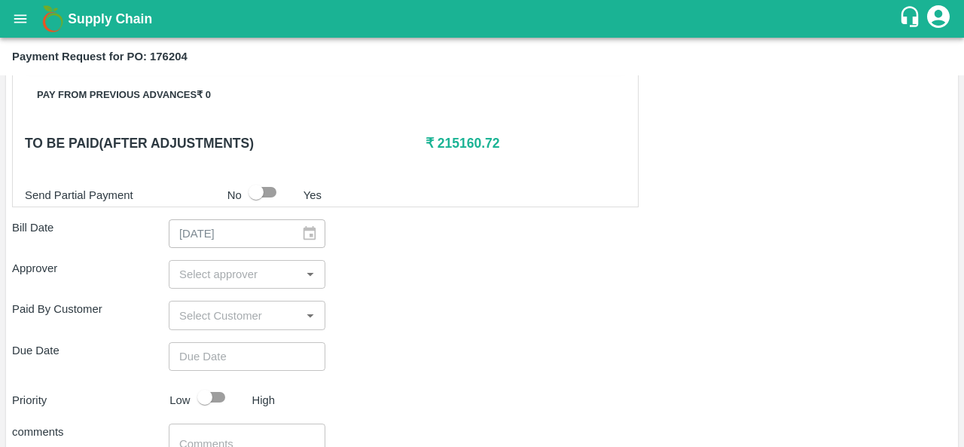
scroll to position [655, 0]
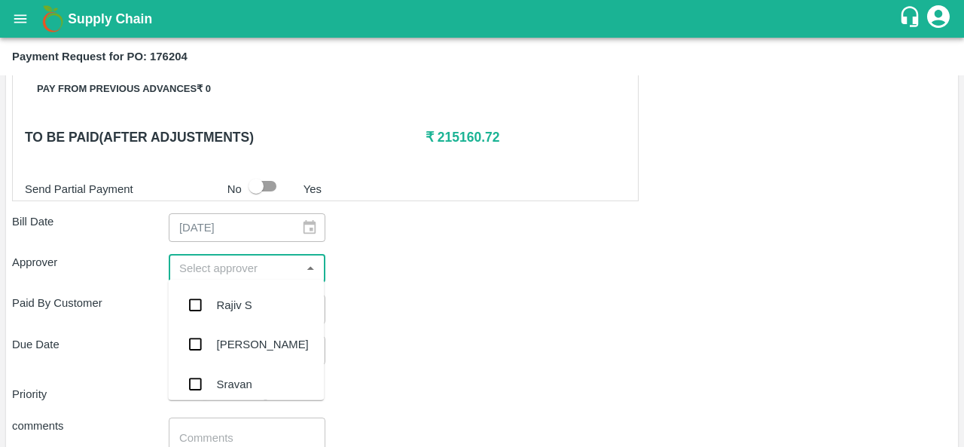
click at [226, 263] on input "input" at bounding box center [234, 268] width 123 height 20
type input "F"
type input "ARA"
click at [238, 319] on div "Aravindha Raj R" at bounding box center [246, 304] width 156 height 39
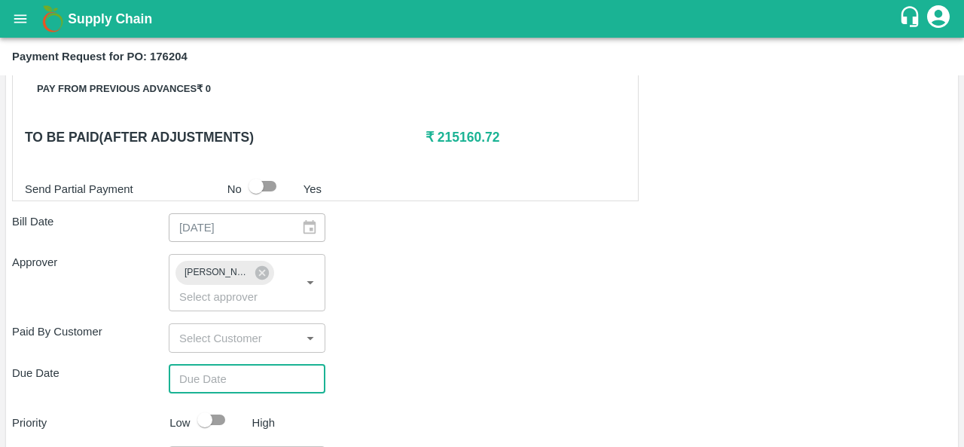
type input "DD/MM/YYYY hh:mm aa"
click at [220, 376] on input "DD/MM/YYYY hh:mm aa" at bounding box center [242, 379] width 146 height 29
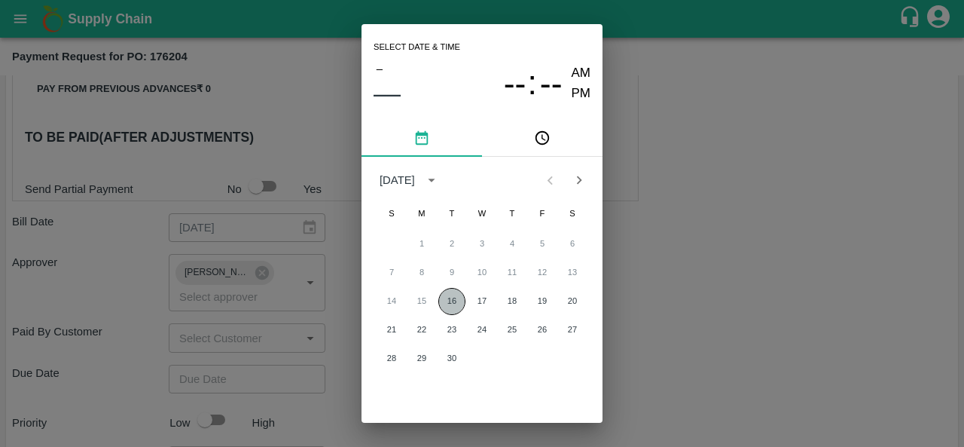
click at [449, 297] on button "16" at bounding box center [451, 301] width 27 height 27
type input "16/09/2025 12:00 AM"
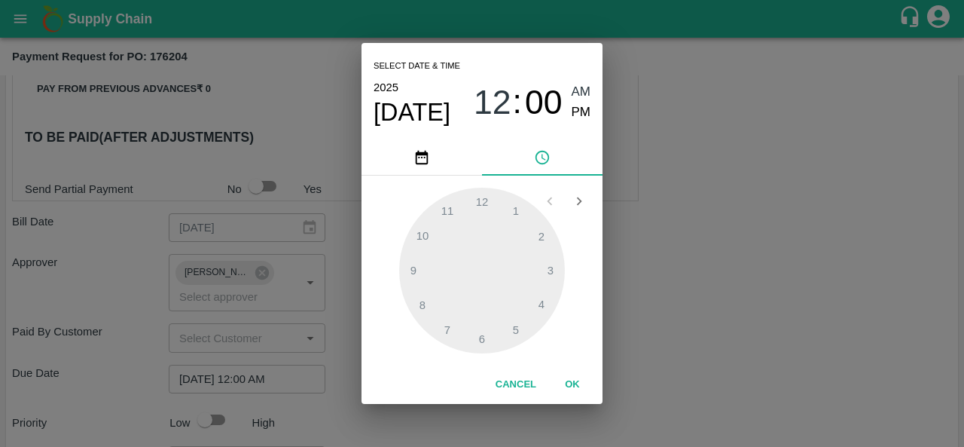
click at [730, 284] on div "Select date & time 2025 Sep 16 12 : 00 AM PM 1 2 3 4 5 6 7 8 9 10 11 12 Cancel …" at bounding box center [482, 223] width 964 height 447
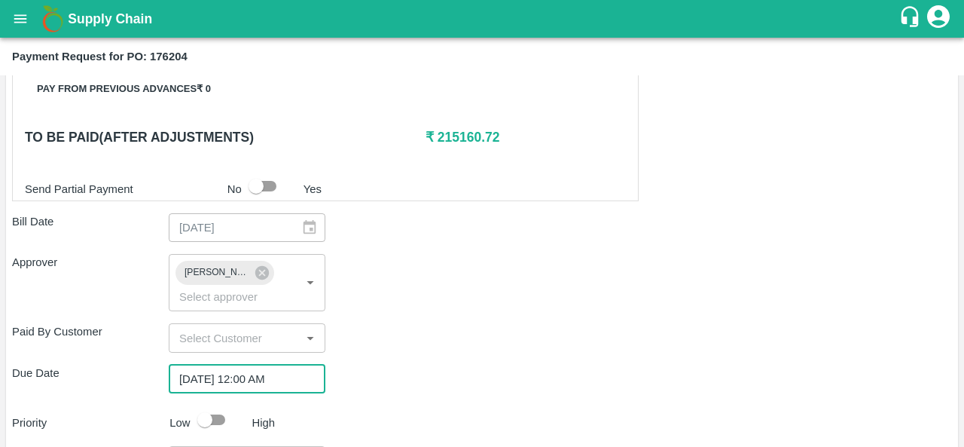
scroll to position [801, 0]
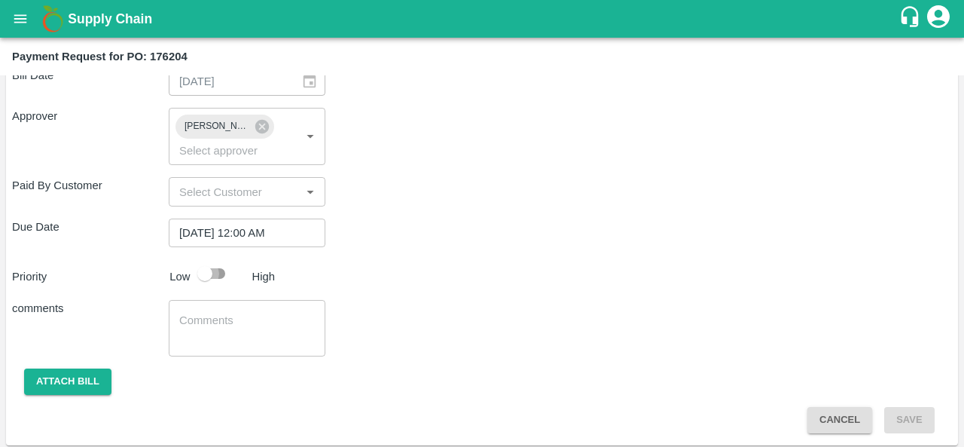
click at [215, 270] on input "checkbox" at bounding box center [205, 273] width 86 height 29
checkbox input "true"
click at [63, 385] on button "Attach bill" at bounding box center [67, 381] width 87 height 26
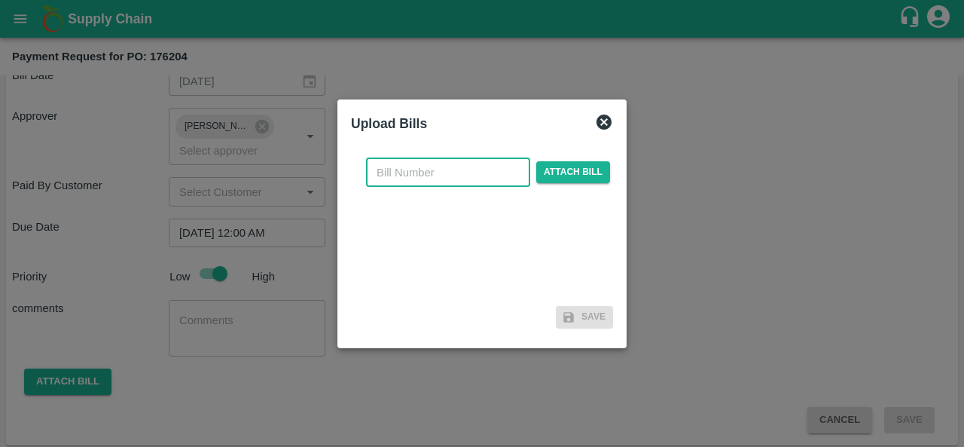
click at [441, 169] on input "text" at bounding box center [448, 172] width 164 height 29
type input "176204"
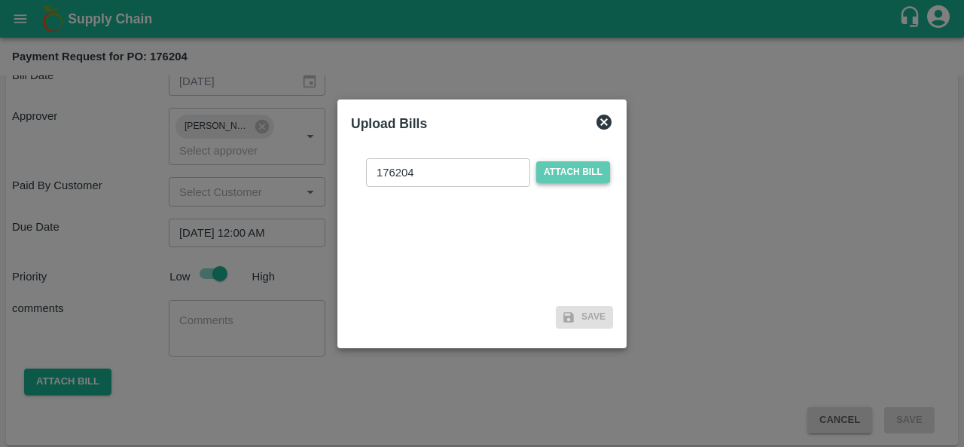
click at [586, 169] on span "Attach bill" at bounding box center [573, 172] width 74 height 22
click at [0, 0] on input "Attach bill" at bounding box center [0, 0] width 0 height 0
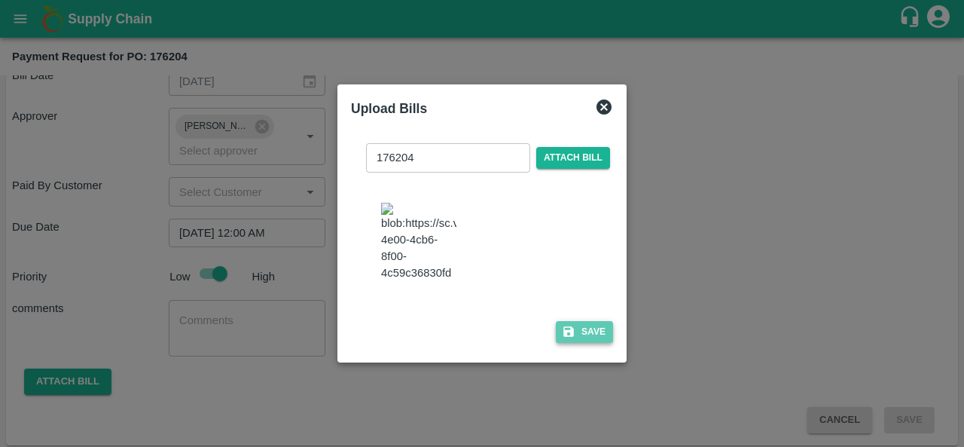
click at [599, 343] on button "Save" at bounding box center [584, 332] width 57 height 22
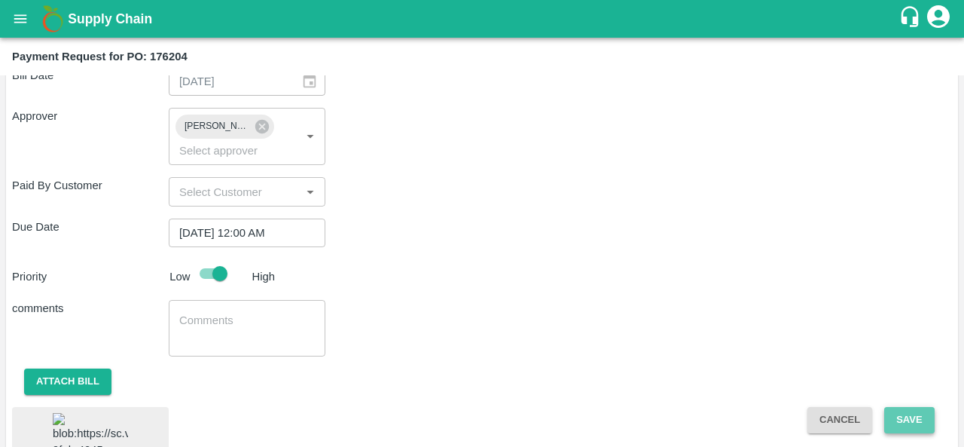
click at [898, 410] on button "Save" at bounding box center [909, 420] width 50 height 26
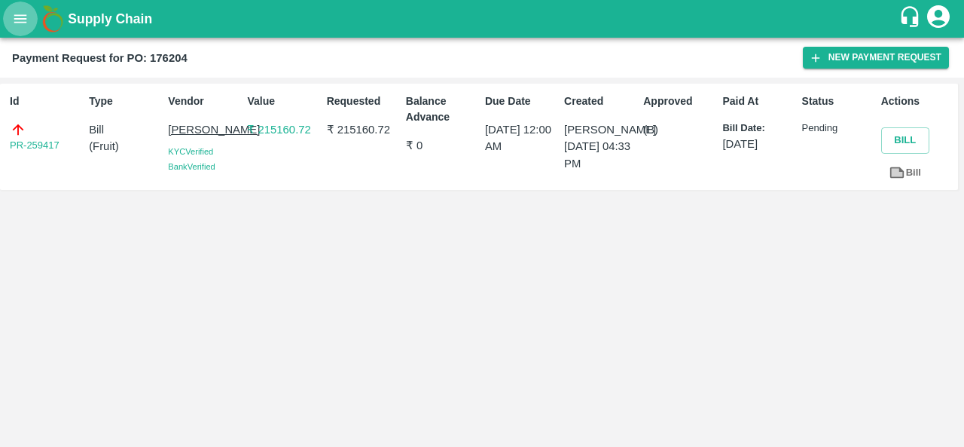
click at [23, 24] on icon "open drawer" at bounding box center [20, 19] width 17 height 17
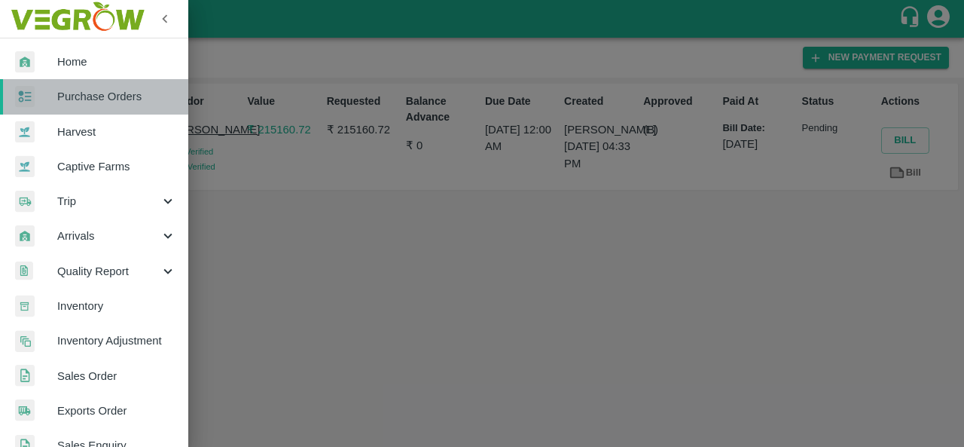
click at [120, 91] on span "Purchase Orders" at bounding box center [116, 96] width 119 height 17
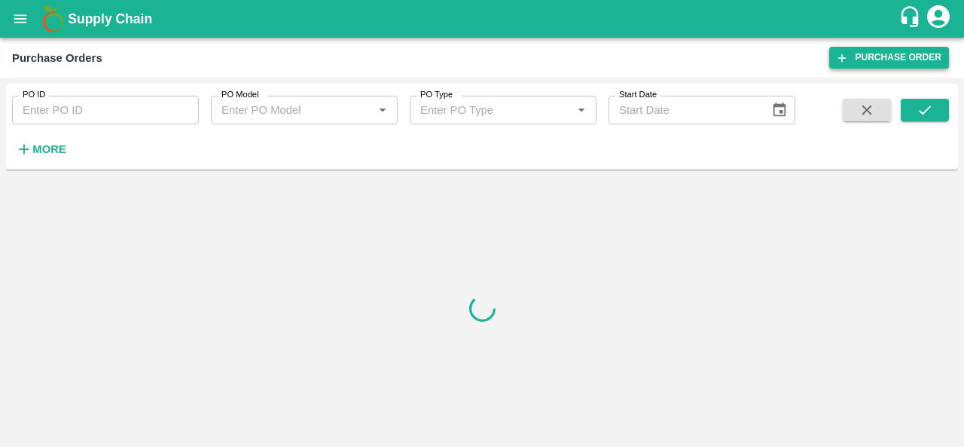
click at [902, 59] on link "Purchase Order" at bounding box center [889, 58] width 120 height 22
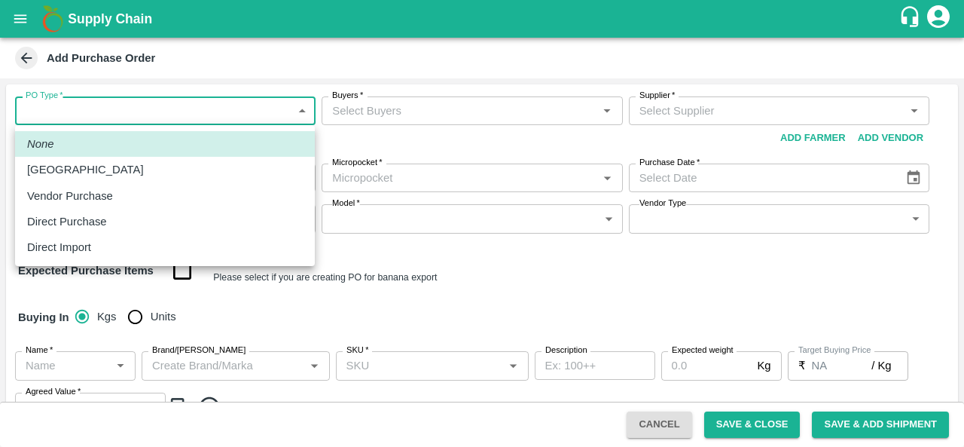
click at [80, 106] on body "Supply Chain Add Purchase Order PO Type   * ​ PO Type Buyers   * Buyers   * Sup…" at bounding box center [482, 223] width 964 height 447
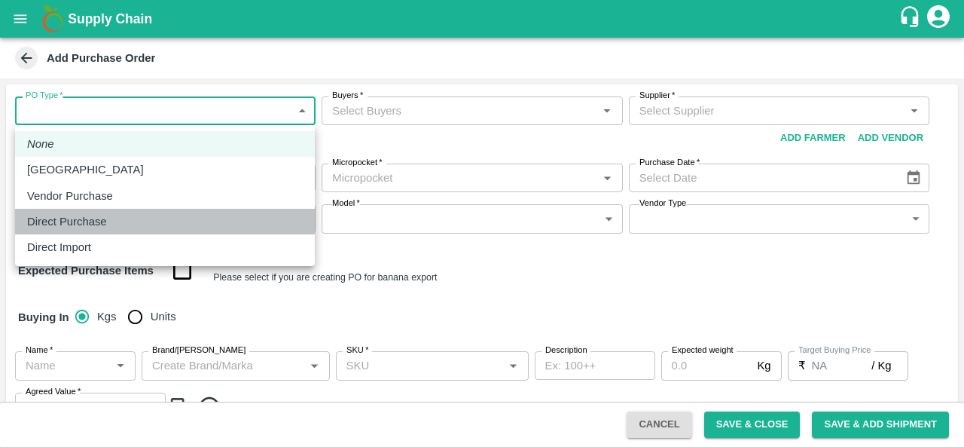
click at [65, 218] on p "Direct Purchase" at bounding box center [67, 221] width 80 height 17
type input "3"
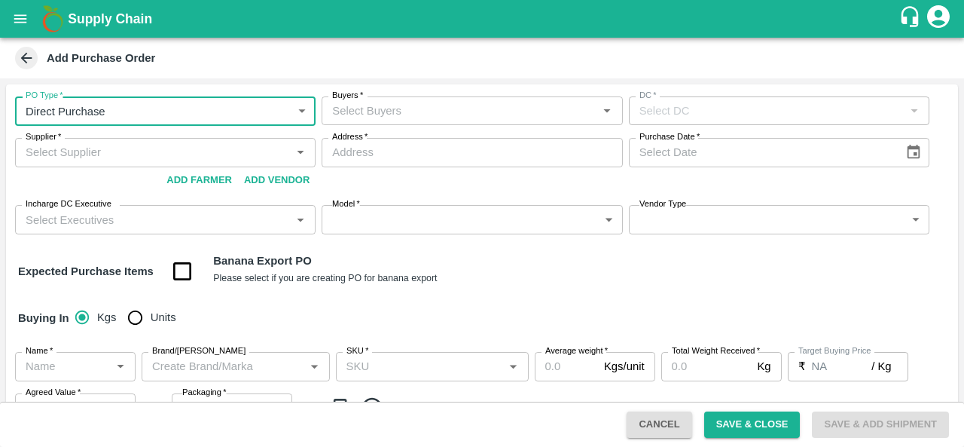
click at [406, 108] on input "Buyers   *" at bounding box center [459, 111] width 267 height 20
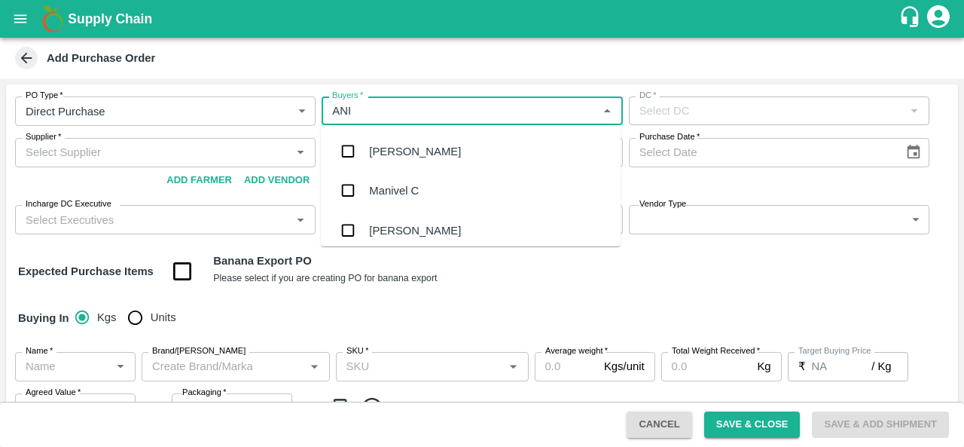
type input "ANIL"
click at [401, 135] on div "[PERSON_NAME]" at bounding box center [471, 151] width 300 height 39
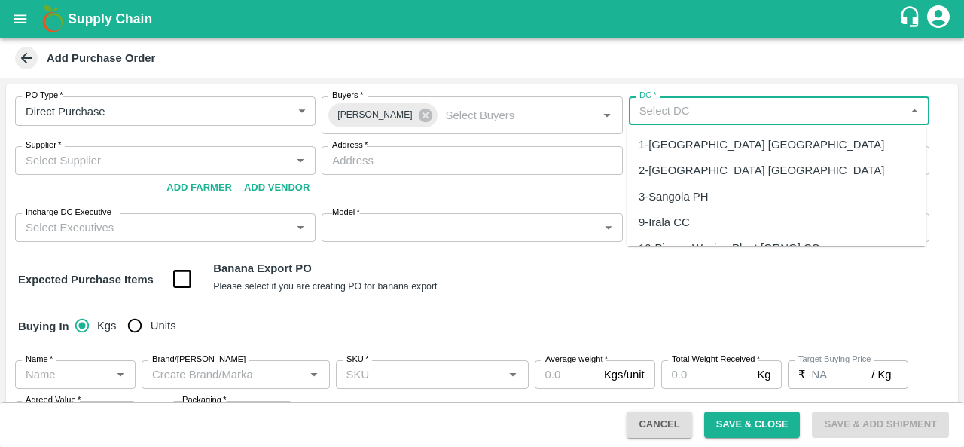
click at [743, 117] on input "DC   *" at bounding box center [766, 111] width 267 height 20
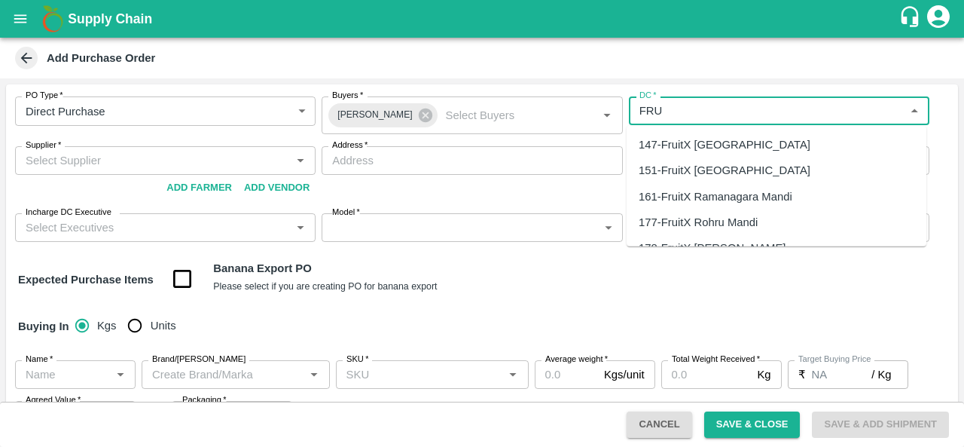
click at [690, 143] on div "147-FruitX Bangalore" at bounding box center [725, 144] width 172 height 17
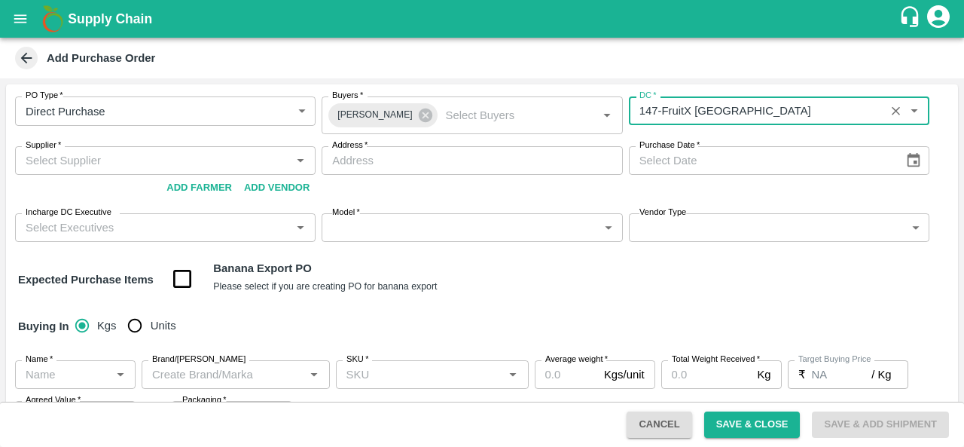
type input "147-FruitX Bangalore"
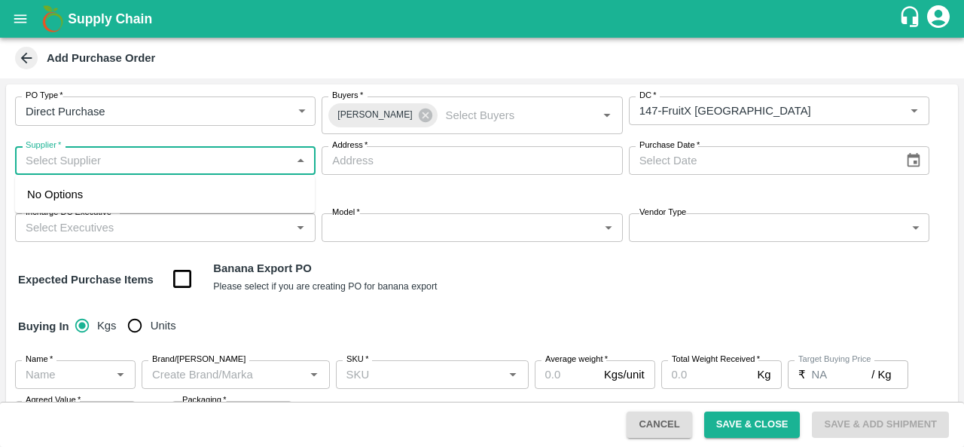
click at [56, 160] on input "Supplier   *" at bounding box center [153, 161] width 267 height 20
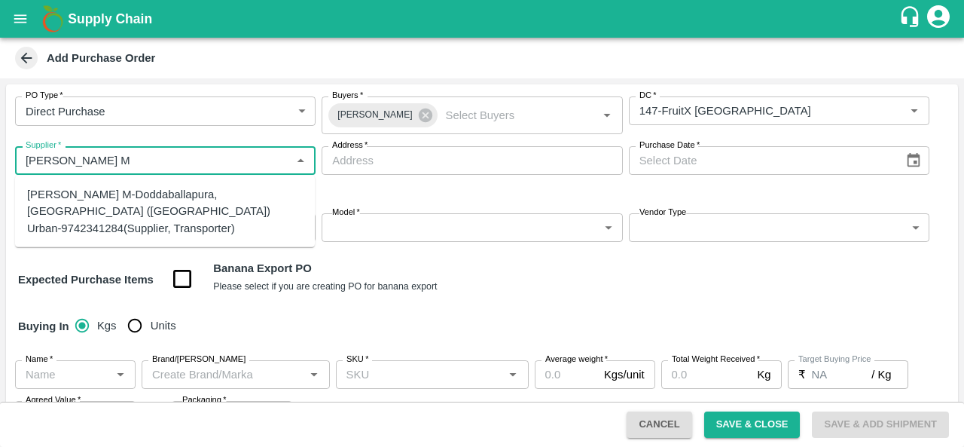
click at [79, 208] on div "Abhilash M-Doddaballapura, Bengaluru (Bangalore) Urban-9742341284(Supplier, Tra…" at bounding box center [165, 211] width 276 height 50
type input "Abhilash M-Doddaballapura, Bengaluru (Bangalore) Urban-9742341284(Supplier, Tra…"
type input "Doddaballapura, Bengaluru (Bangalore) Urban, machagondahalli, Karnataka"
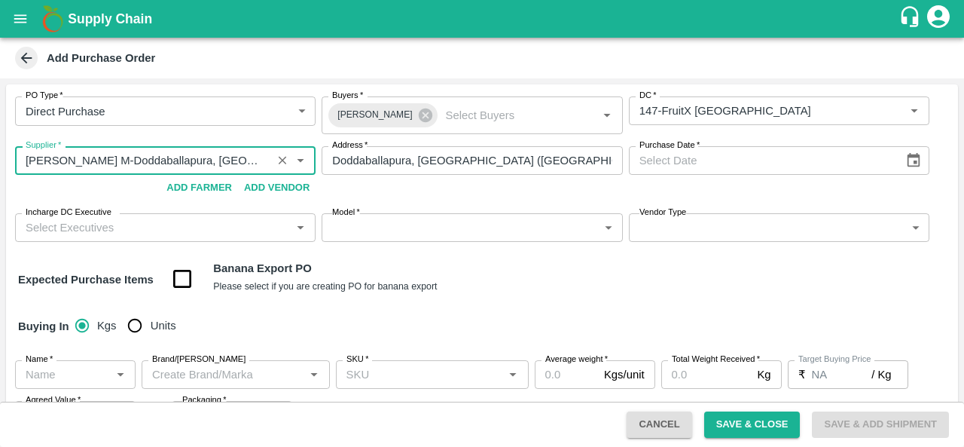
type input "Abhilash M-Doddaballapura, Bengaluru (Bangalore) Urban-9742341284(Supplier, Tra…"
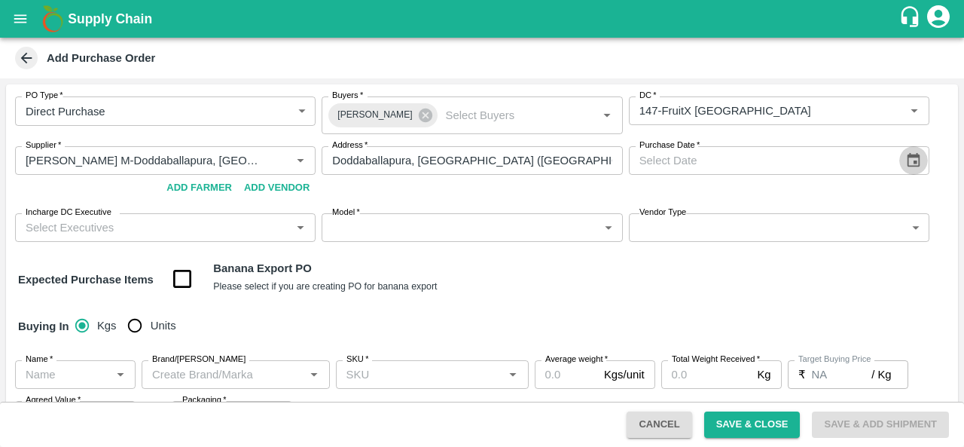
click at [914, 164] on icon "Choose date" at bounding box center [913, 160] width 17 height 17
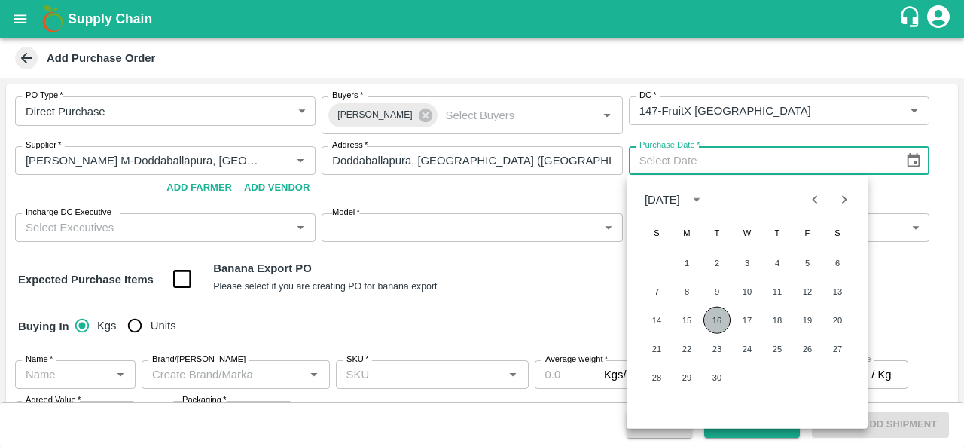
click at [717, 314] on button "16" at bounding box center [716, 320] width 27 height 27
type input "16/09/2025"
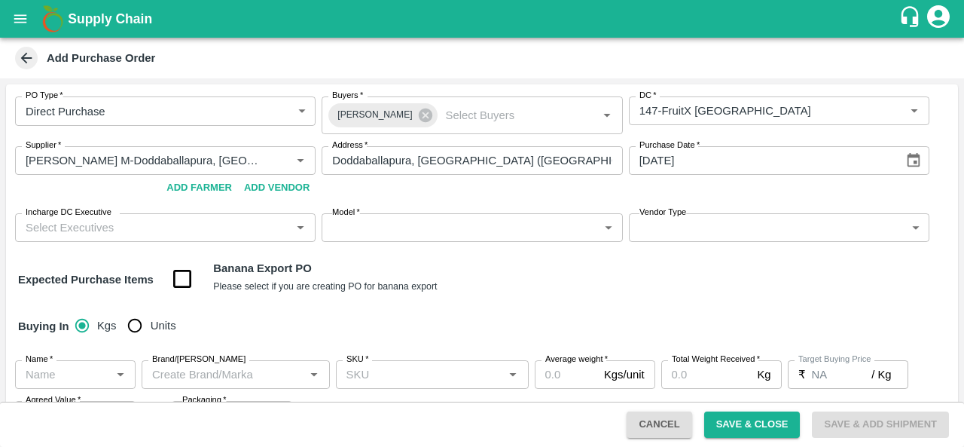
click at [99, 221] on input "Incharge DC Executive" at bounding box center [153, 228] width 267 height 20
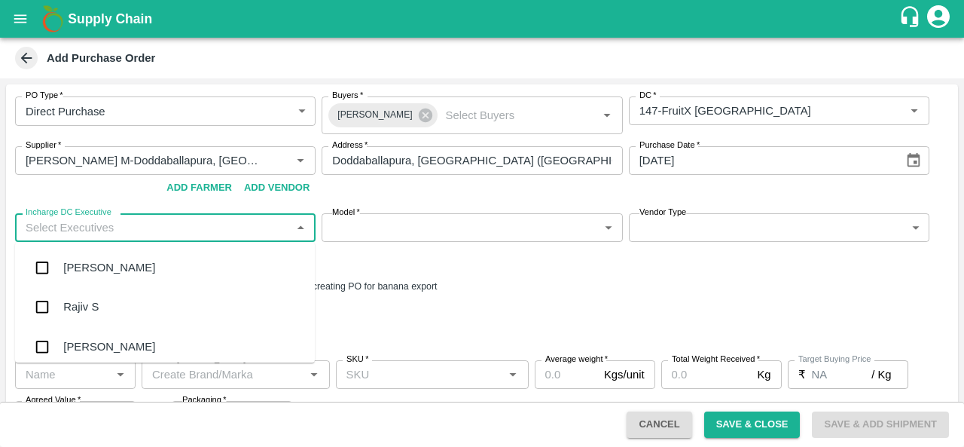
type input "A"
type input "RAJU"
click at [110, 291] on div "Raju KR" at bounding box center [165, 307] width 300 height 39
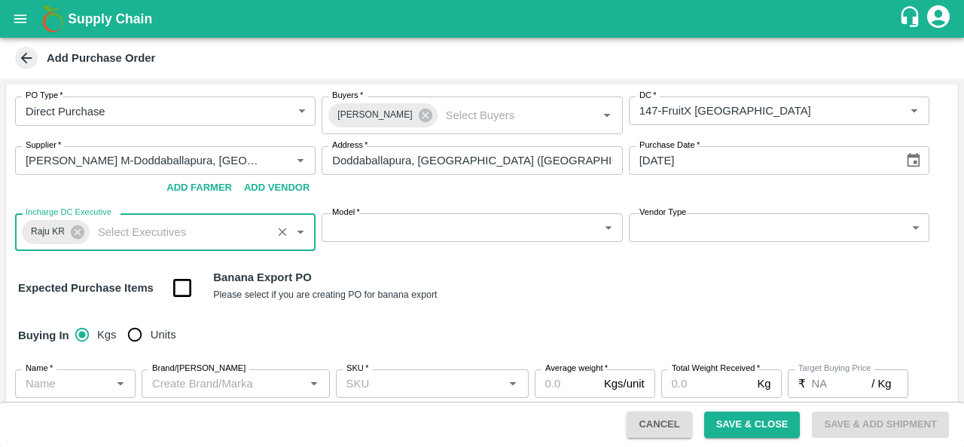
click at [413, 225] on body "Supply Chain Add Purchase Order PO Type   * Direct Purchase 3 PO Type Buyers   …" at bounding box center [482, 223] width 964 height 447
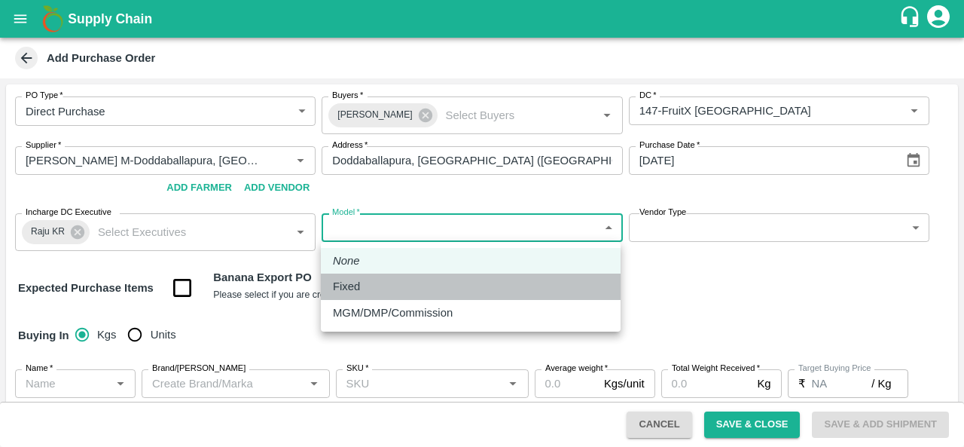
click at [397, 292] on div "Fixed" at bounding box center [471, 286] width 276 height 17
type input "Fixed"
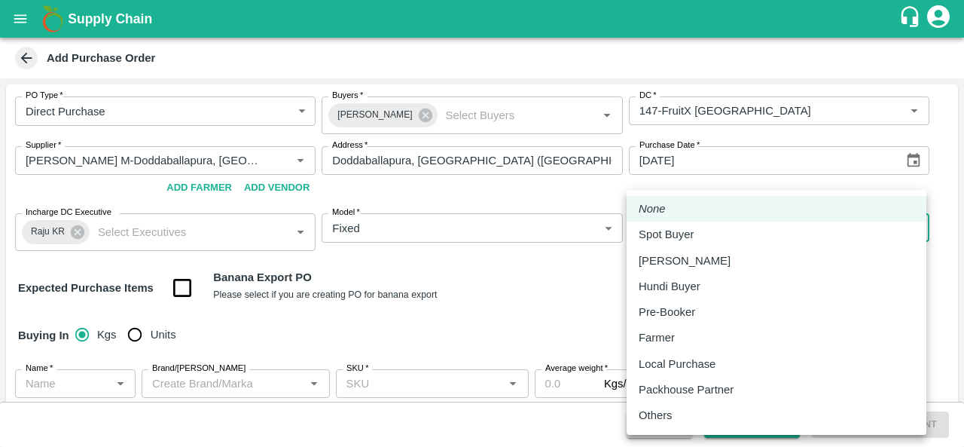
click at [715, 236] on body "Supply Chain Add Purchase Order PO Type   * Direct Purchase 3 PO Type Buyers   …" at bounding box center [482, 223] width 964 height 447
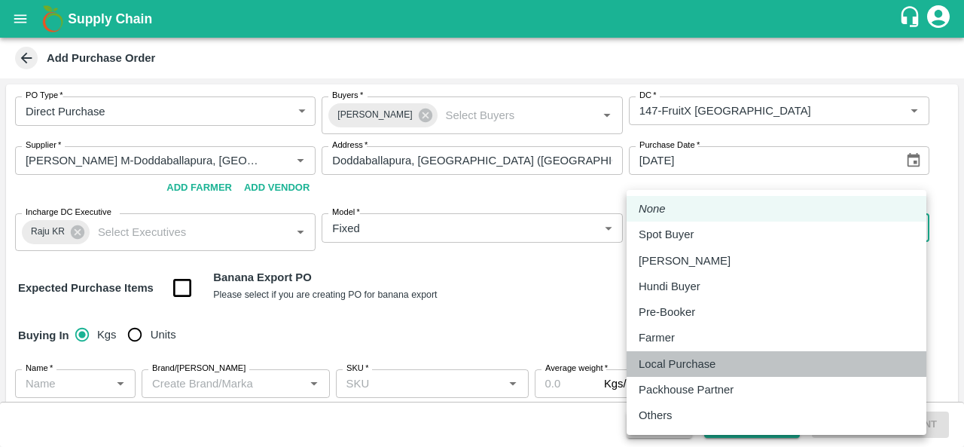
click at [716, 361] on div "Local Purchase" at bounding box center [681, 363] width 84 height 17
type input "LOCAL_PURCHASE"
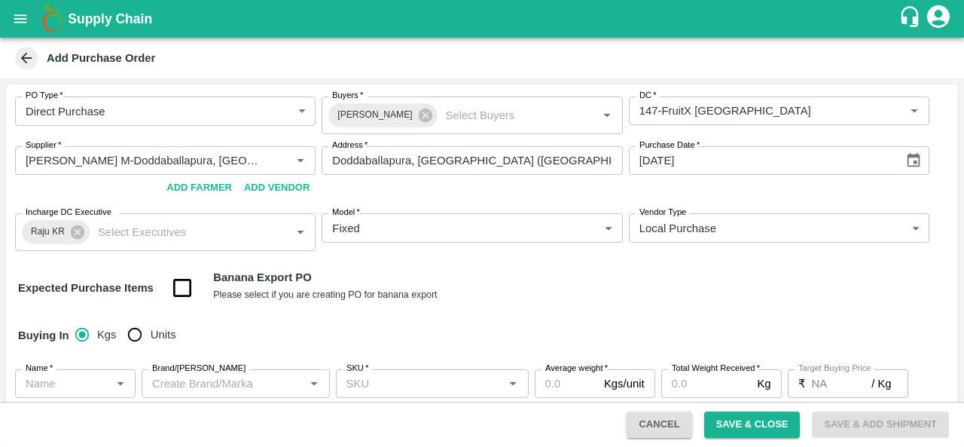
click at [545, 298] on div "Expected Purchase Items Banana Export PO Please select if you are creating PO f…" at bounding box center [482, 288] width 928 height 38
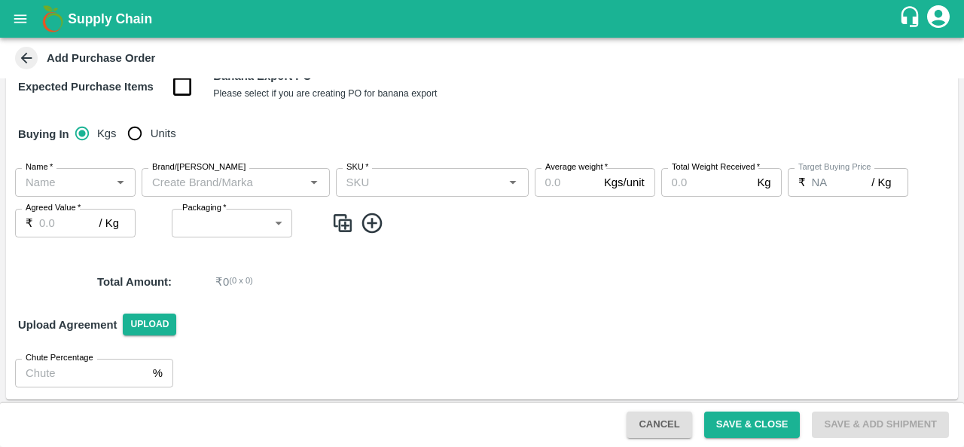
scroll to position [202, 0]
click at [136, 132] on input "Units" at bounding box center [135, 132] width 30 height 30
radio input "true"
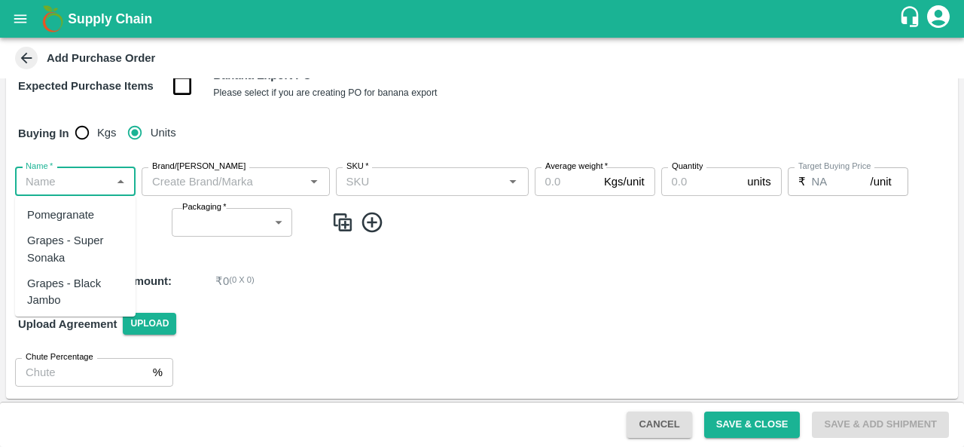
click at [56, 185] on input "Name   *" at bounding box center [63, 182] width 87 height 20
click at [68, 250] on div "Mandrine SA" at bounding box center [59, 257] width 65 height 17
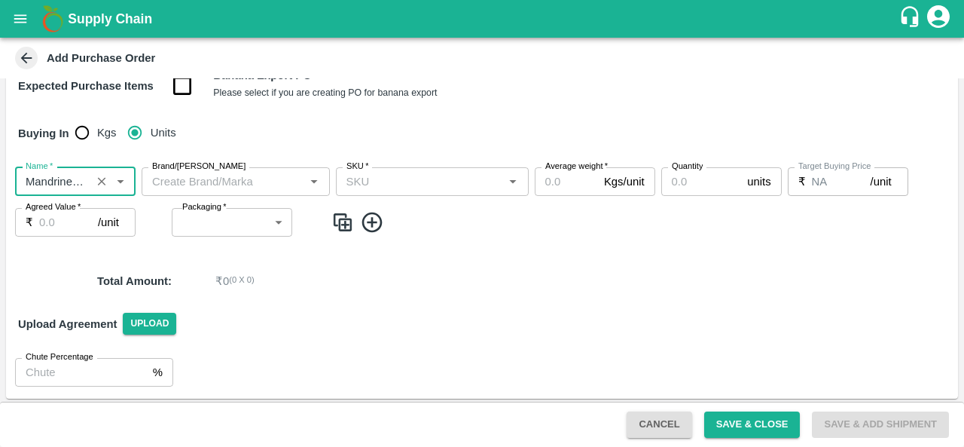
type input "Mandrine SA"
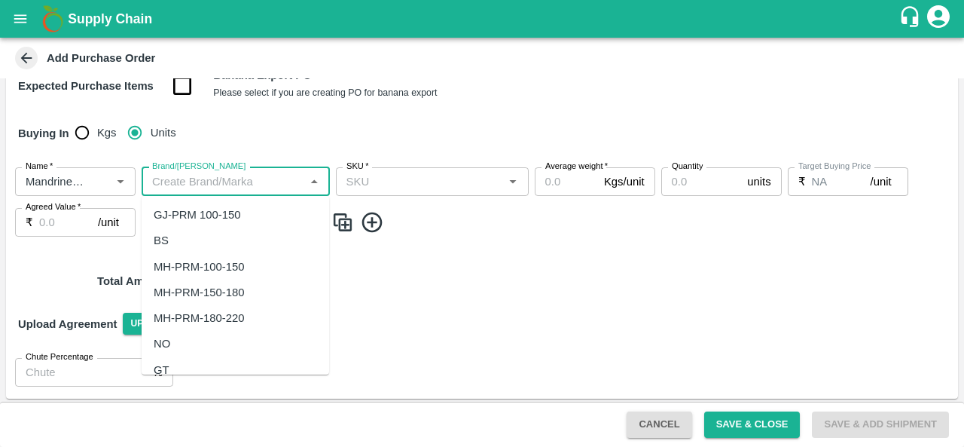
click at [212, 183] on input "Brand/Marka" at bounding box center [223, 182] width 154 height 20
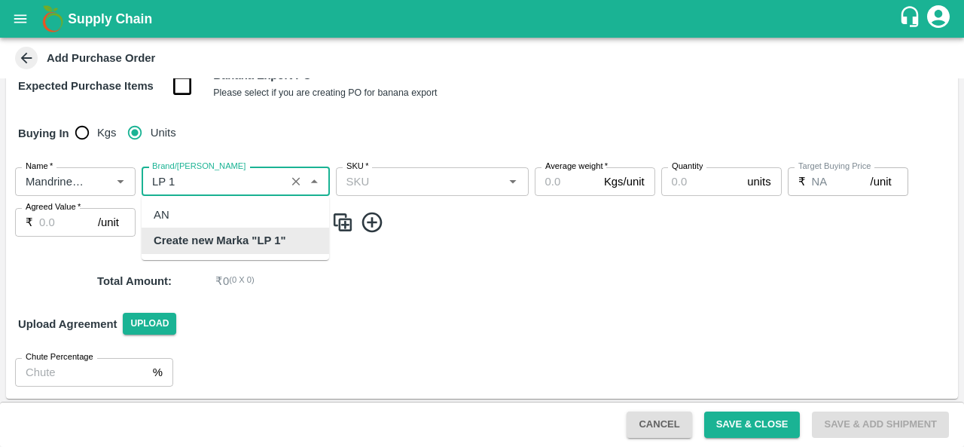
scroll to position [0, 0]
click at [224, 242] on b "Create new Marka "LP 1"" at bounding box center [220, 240] width 133 height 17
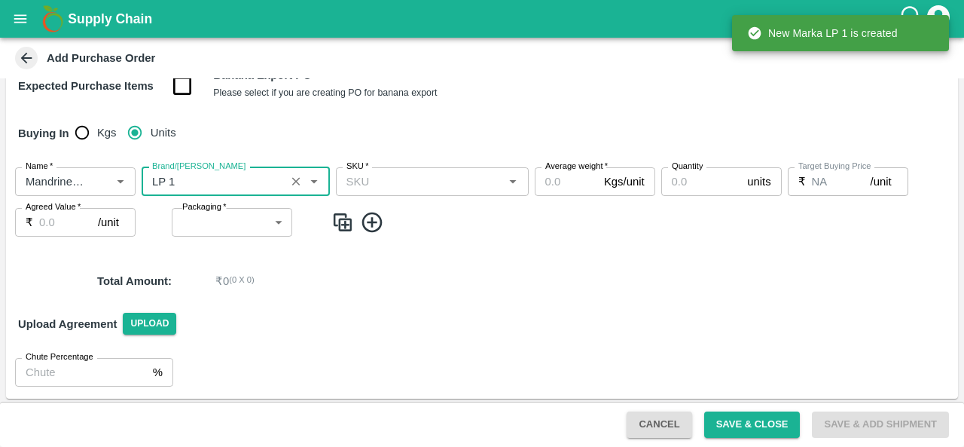
type input "LP 1"
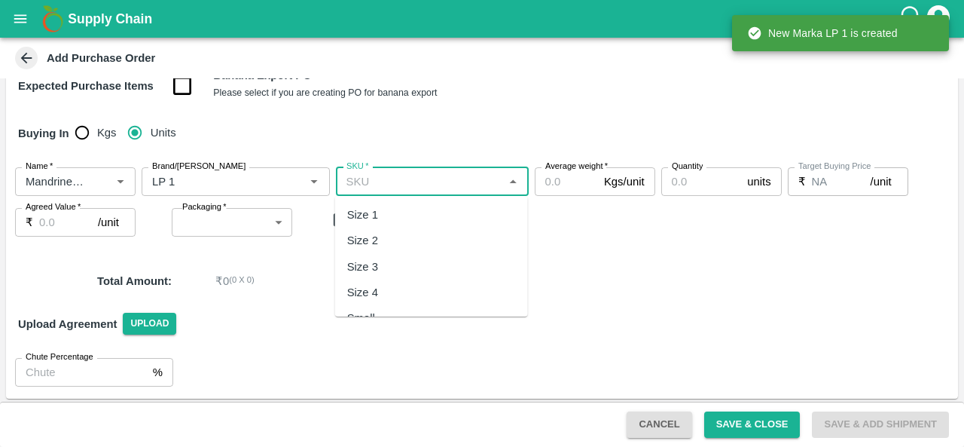
click at [419, 186] on input "SKU   *" at bounding box center [419, 182] width 159 height 20
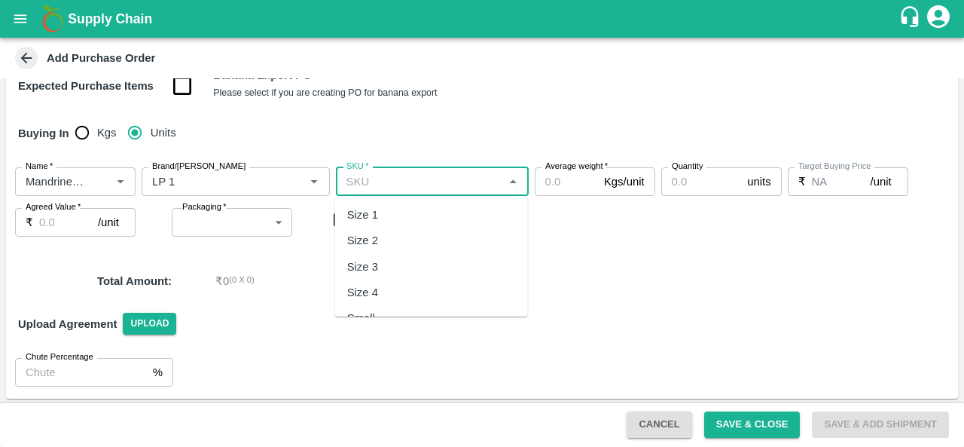
click at [389, 261] on div "Size 3" at bounding box center [431, 267] width 193 height 26
type input "Size 3"
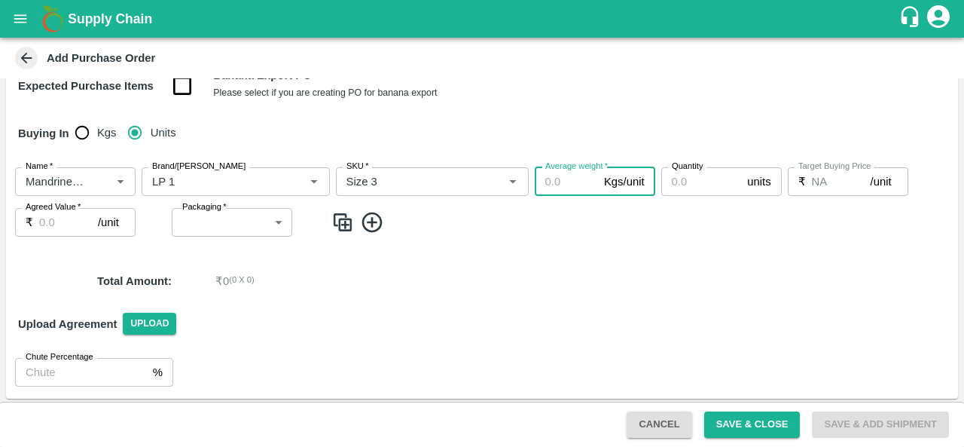
click at [554, 192] on input "Average weight   *" at bounding box center [566, 181] width 63 height 29
type input "10"
click at [696, 185] on input "Quantity" at bounding box center [701, 181] width 81 height 29
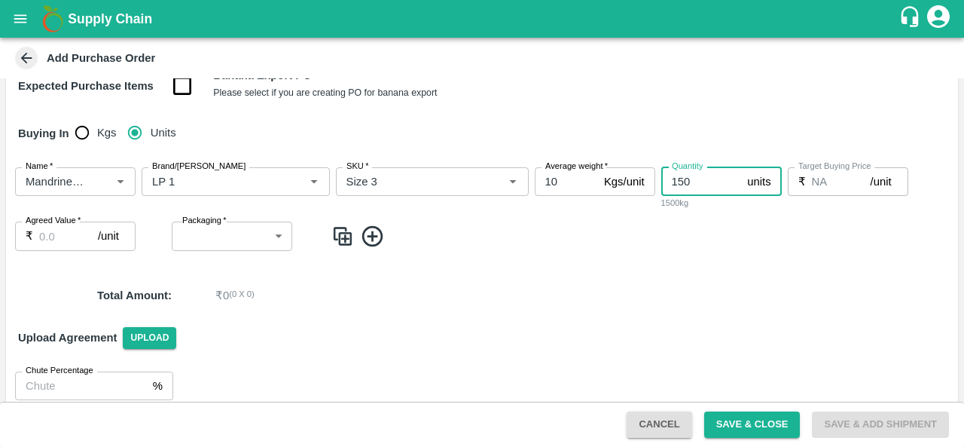
type input "150"
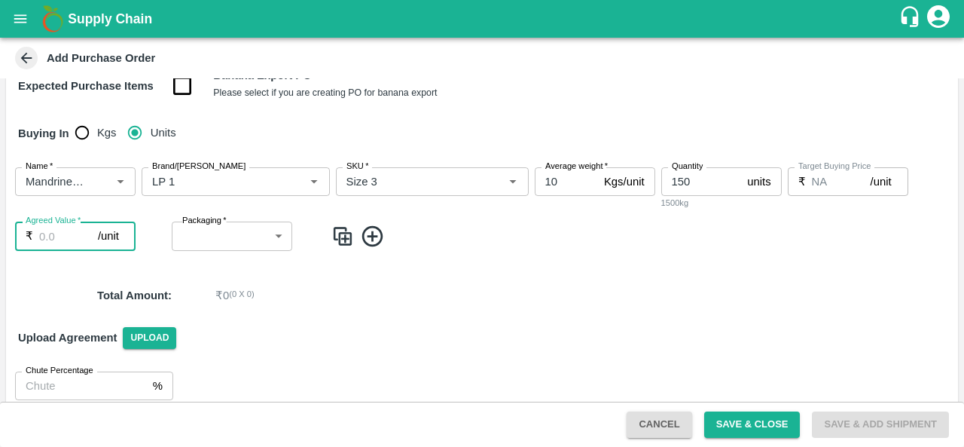
click at [66, 239] on input "Agreed Value   *" at bounding box center [68, 235] width 59 height 29
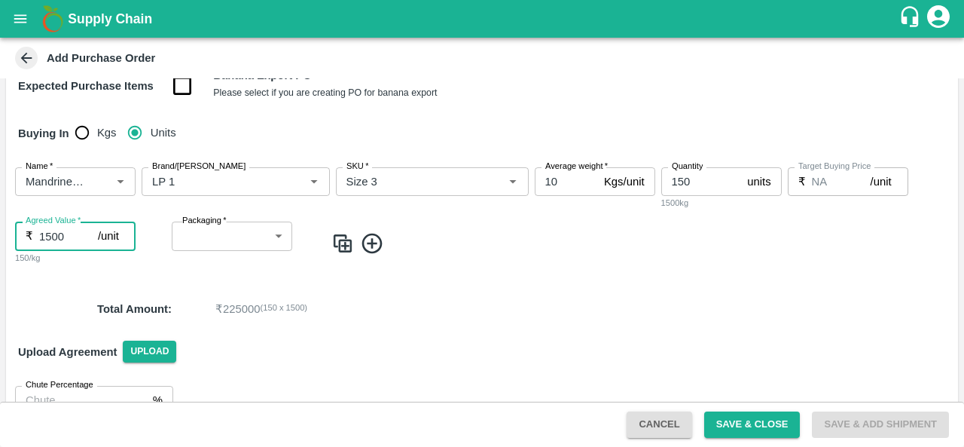
type input "1500"
click at [219, 234] on body "Supply Chain Add Purchase Order PO Type   * Direct Purchase 3 PO Type Buyers   …" at bounding box center [482, 223] width 964 height 447
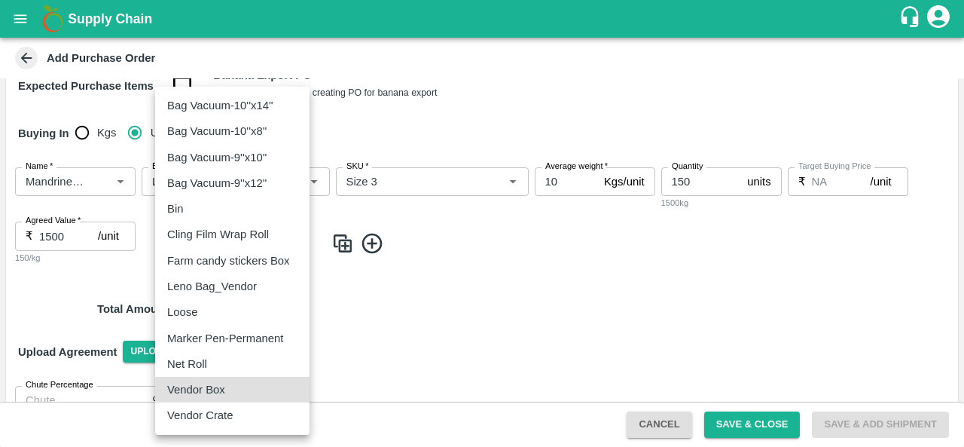
type input "276"
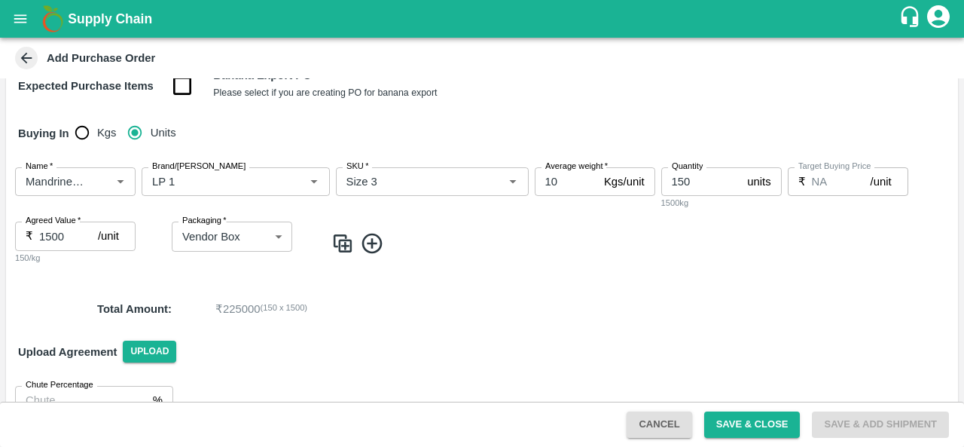
click at [351, 243] on img at bounding box center [342, 243] width 23 height 25
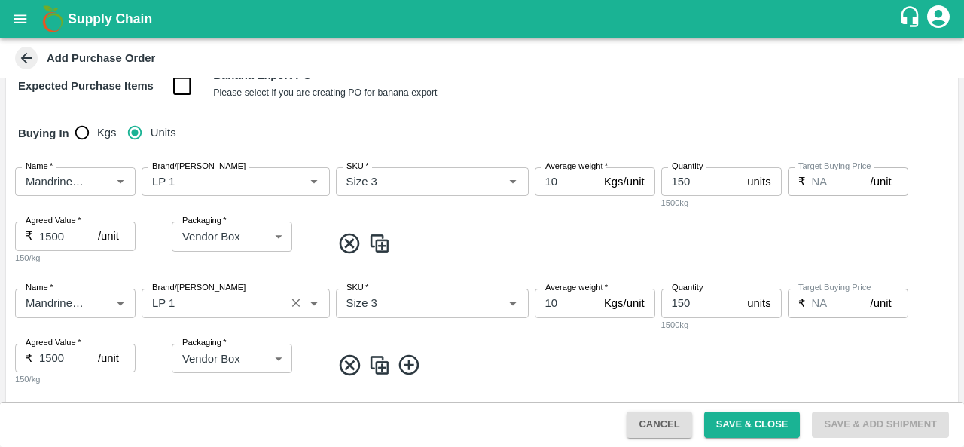
click at [182, 302] on input "Brand/Marka" at bounding box center [213, 303] width 135 height 20
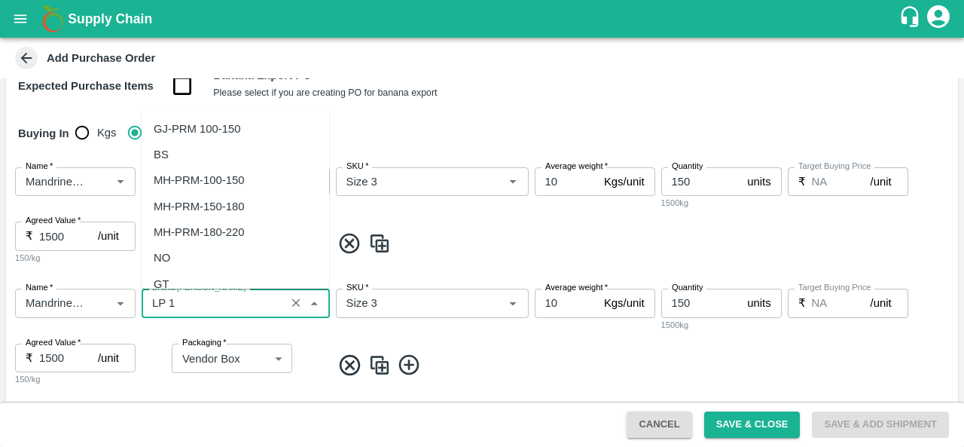
scroll to position [27356, 0]
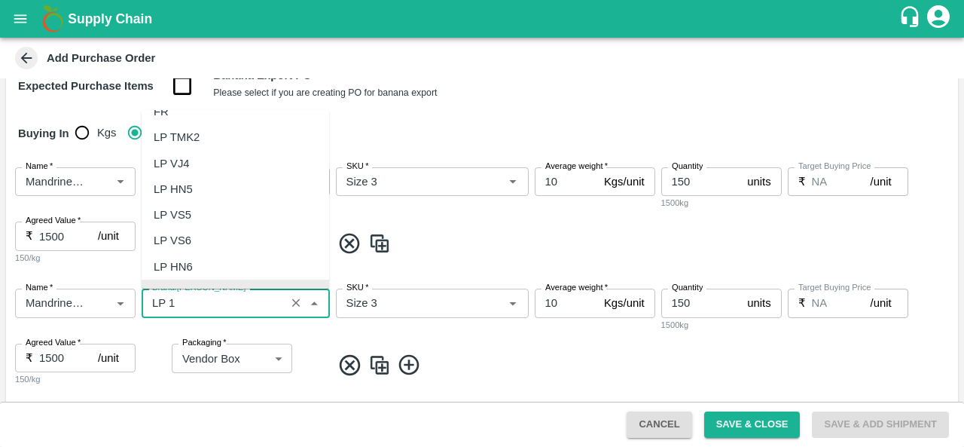
click at [182, 302] on input "Brand/Marka" at bounding box center [213, 303] width 135 height 20
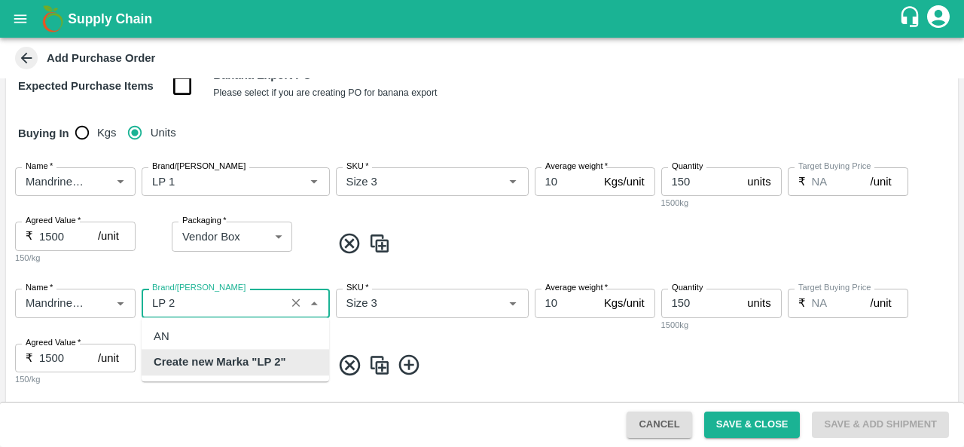
scroll to position [0, 0]
click at [206, 359] on b "Create new Marka "LP 2"" at bounding box center [220, 362] width 133 height 17
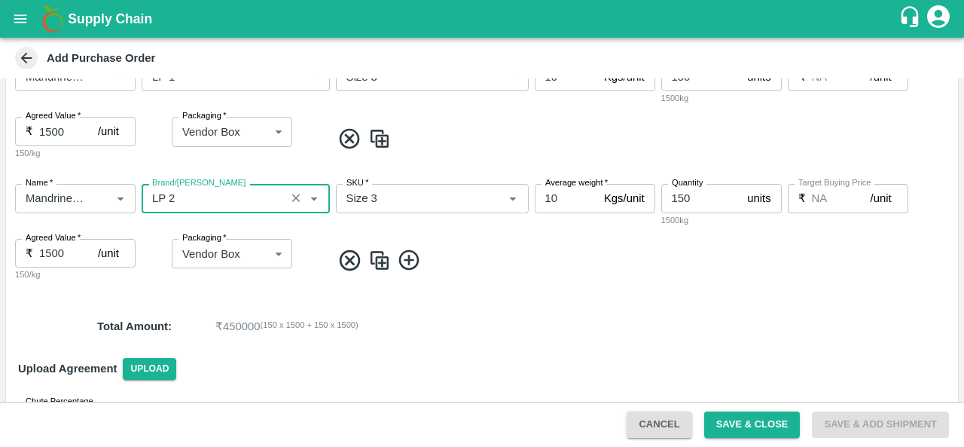
scroll to position [307, 0]
type input "LP 2"
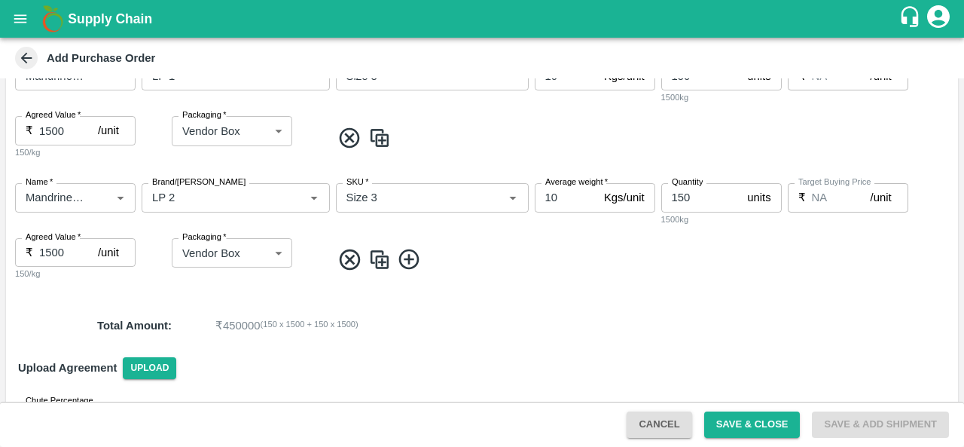
click at [380, 254] on img at bounding box center [379, 259] width 23 height 25
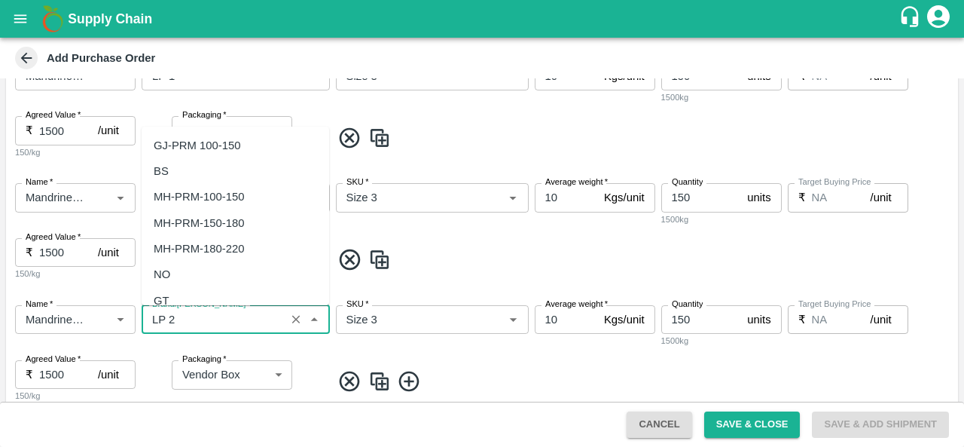
click at [178, 319] on input "Brand/Marka" at bounding box center [213, 320] width 135 height 20
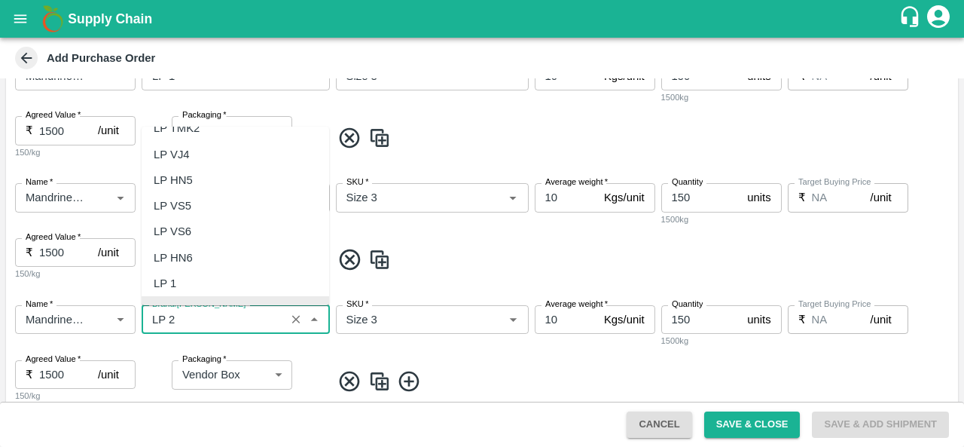
click at [178, 319] on input "Brand/Marka" at bounding box center [213, 320] width 135 height 20
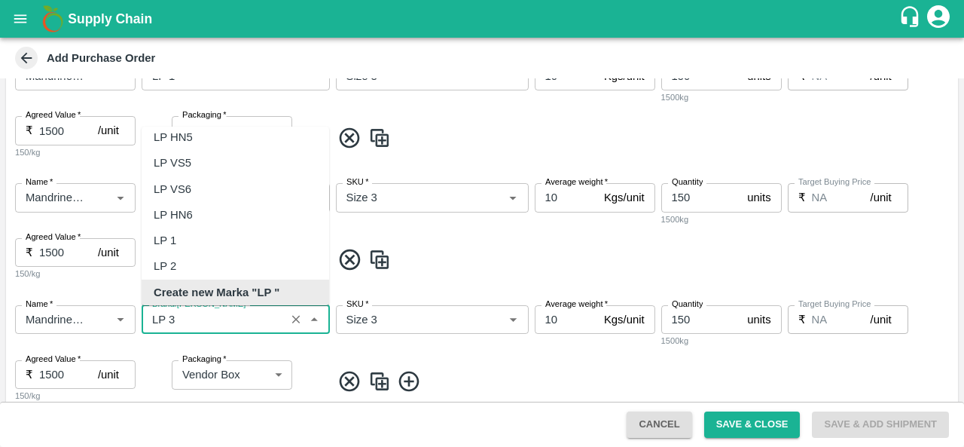
scroll to position [0, 0]
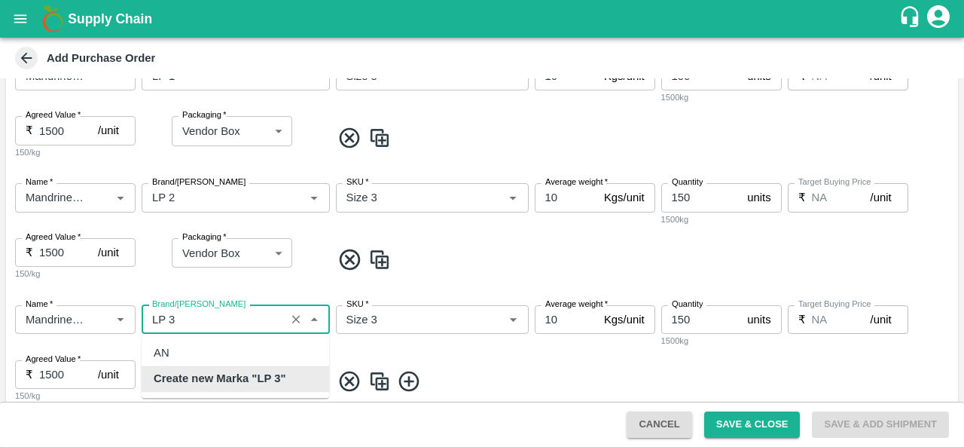
click at [209, 377] on b "Create new Marka "LP 3"" at bounding box center [220, 379] width 133 height 17
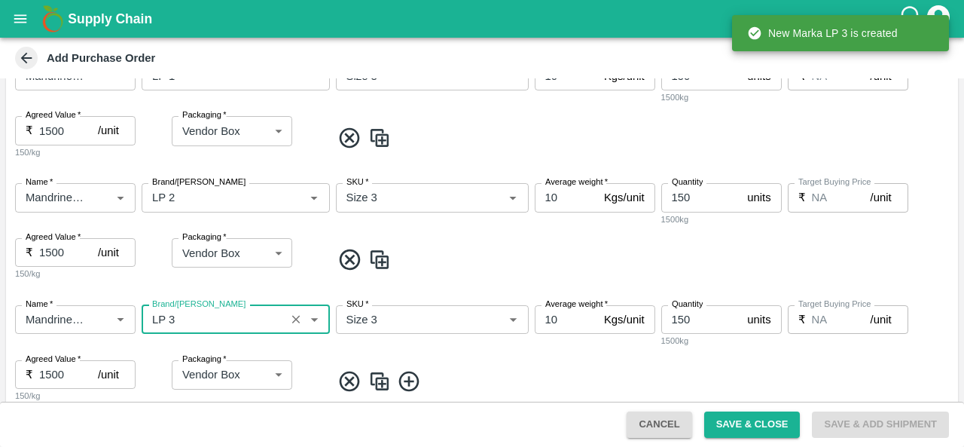
type input "LP 3"
click at [375, 377] on img at bounding box center [379, 381] width 23 height 25
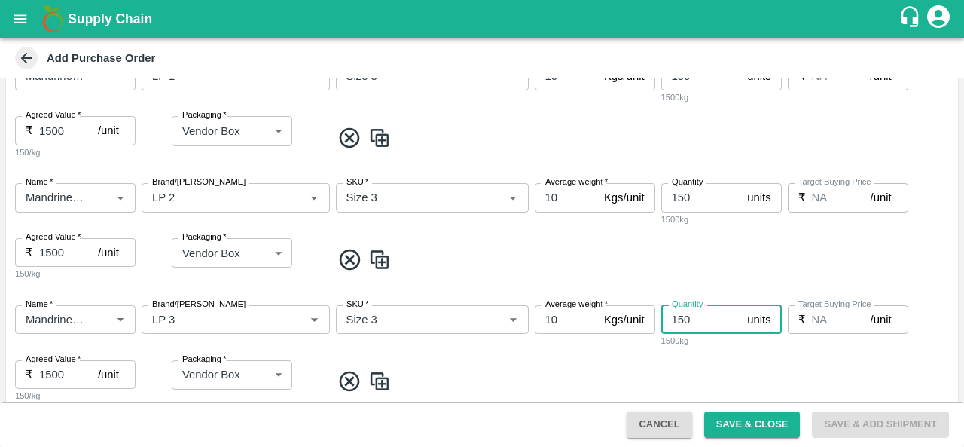
click at [685, 319] on input "150" at bounding box center [701, 319] width 81 height 29
type input "200"
click at [561, 375] on span at bounding box center [641, 381] width 621 height 25
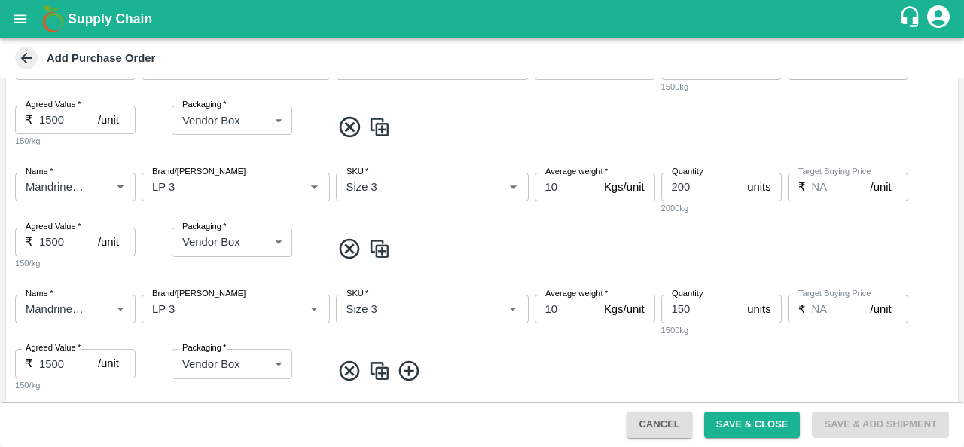
scroll to position [460, 0]
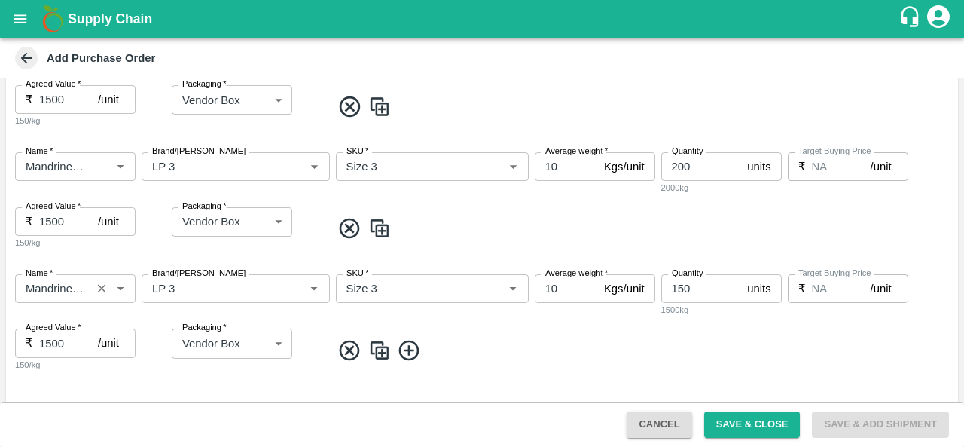
click at [89, 279] on div "Name   *" at bounding box center [75, 288] width 120 height 29
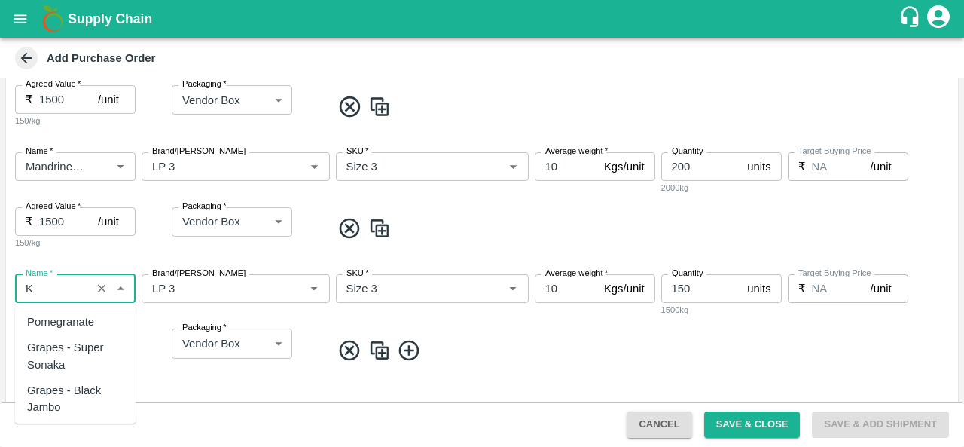
scroll to position [0, 0]
click at [101, 344] on div "Kiwi Green Iran" at bounding box center [85, 356] width 117 height 34
type input "Kiwi Green Iran"
click at [73, 282] on input "Name   *" at bounding box center [53, 289] width 67 height 20
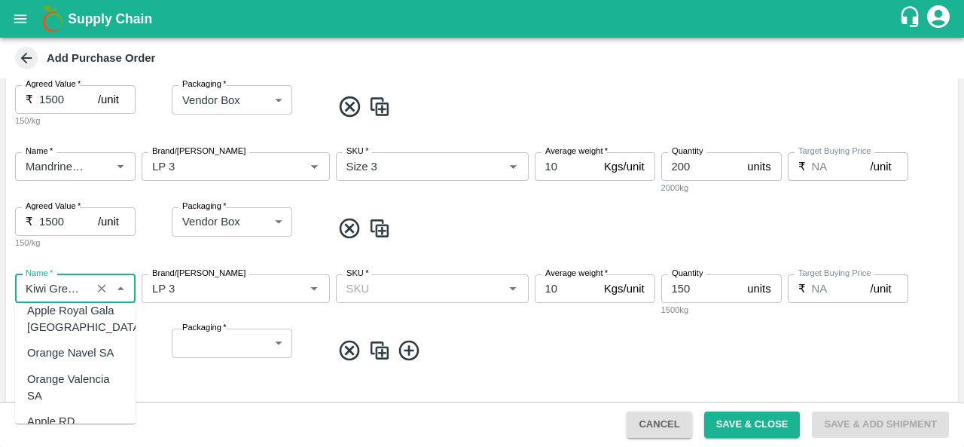
scroll to position [1706, 0]
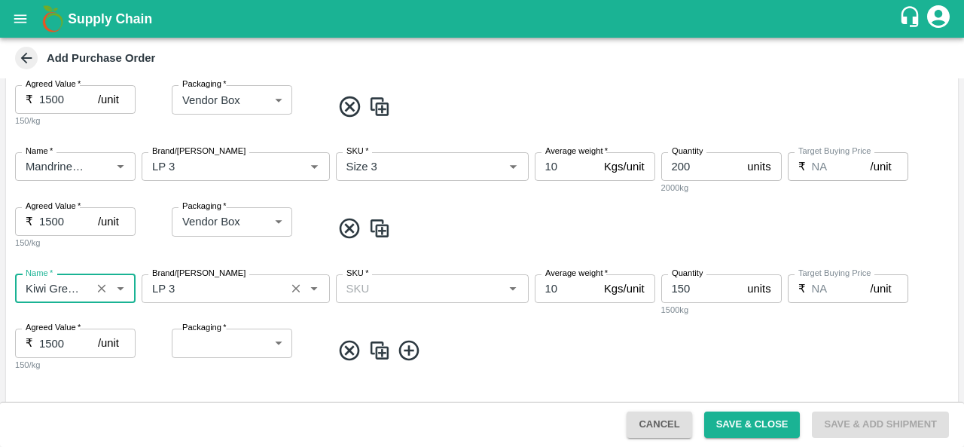
type input "Kiwi Green Chile"
click at [183, 285] on input "Brand/Marka" at bounding box center [213, 289] width 135 height 20
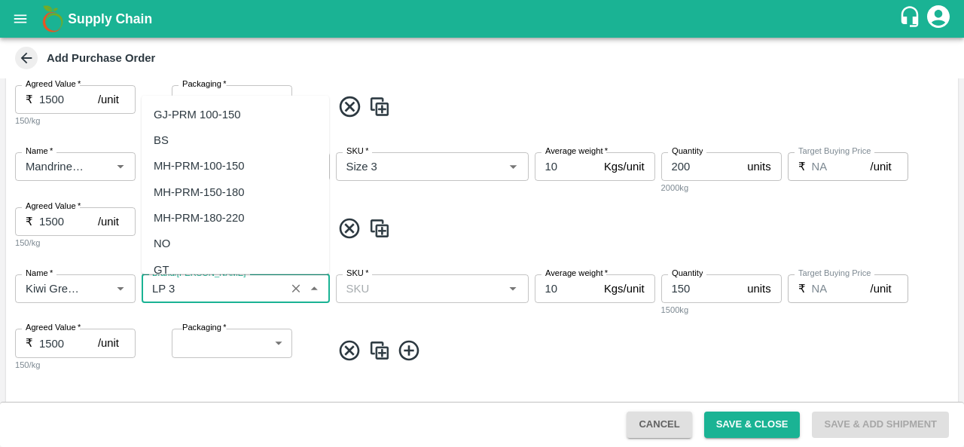
scroll to position [27408, 0]
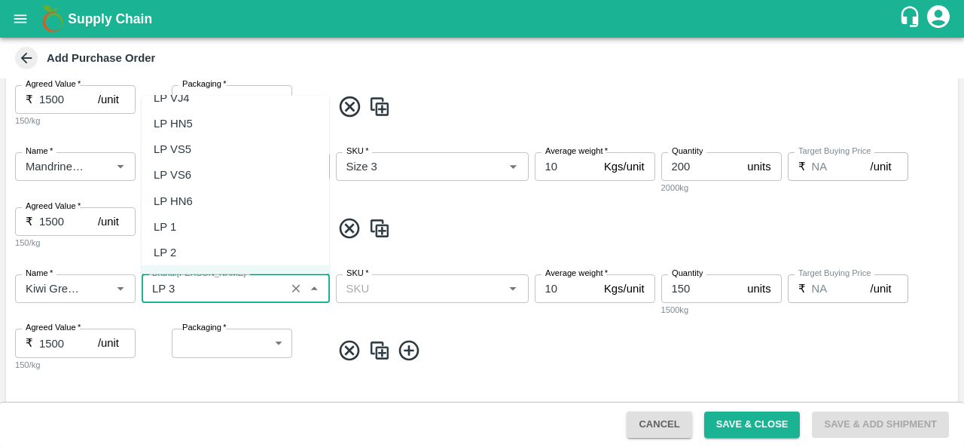
click at [175, 218] on div "LP 1" at bounding box center [165, 226] width 23 height 17
type input "LP 1"
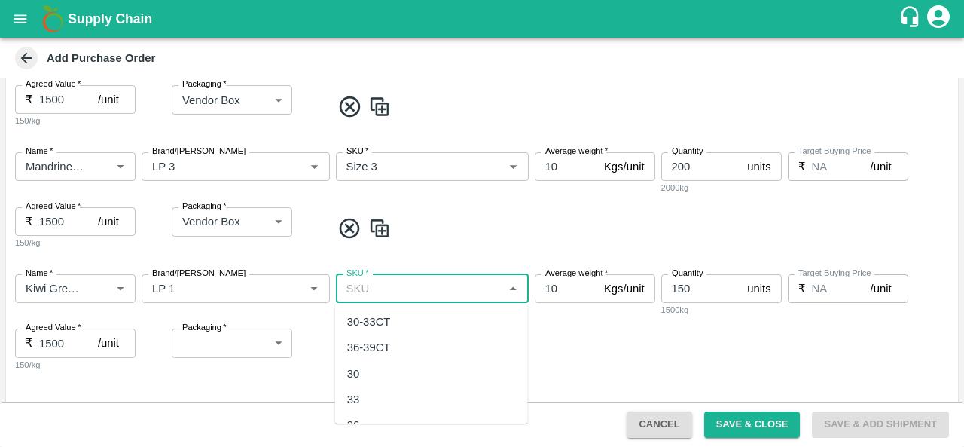
click at [397, 285] on input "SKU   *" at bounding box center [419, 289] width 159 height 20
click at [372, 315] on div "30-33CT" at bounding box center [369, 321] width 44 height 17
type input "30-33CT"
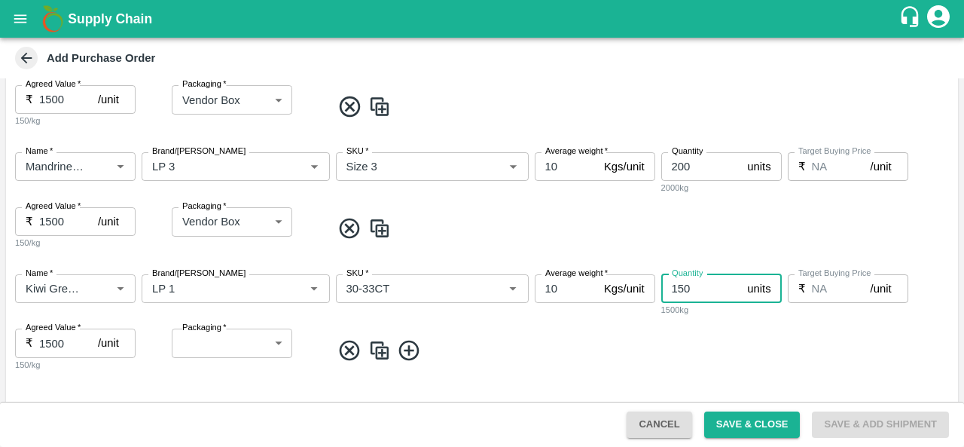
click at [681, 287] on input "150" at bounding box center [701, 288] width 81 height 29
type input "200"
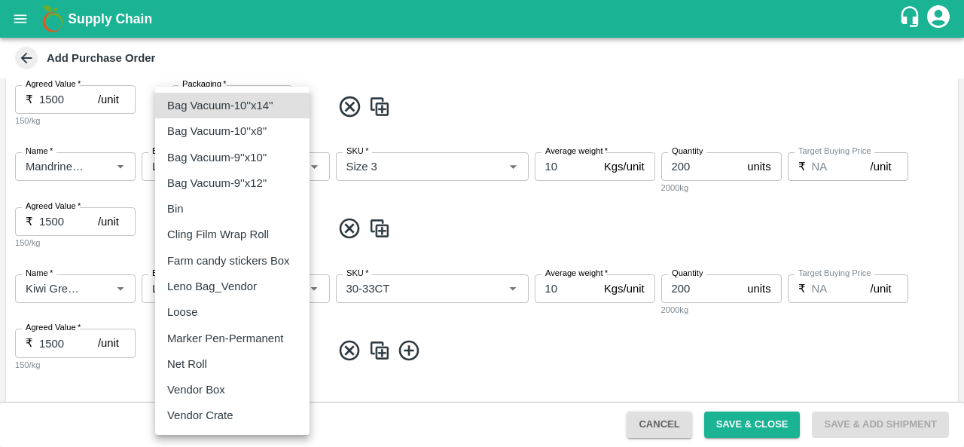
click at [226, 346] on body "Supply Chain Add Purchase Order PO Type   * Direct Purchase 3 PO Type Buyers   …" at bounding box center [482, 223] width 964 height 447
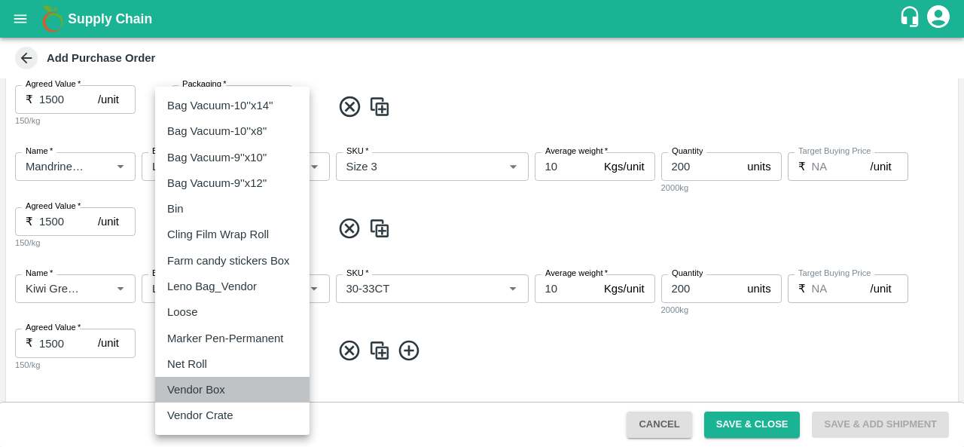
click at [233, 391] on div "Vendor Box" at bounding box center [232, 389] width 130 height 17
type input "276"
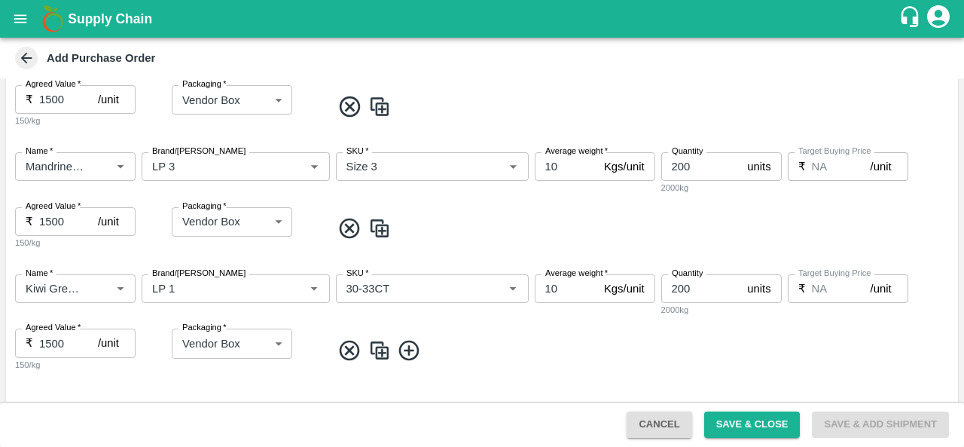
click at [548, 342] on span at bounding box center [641, 350] width 621 height 25
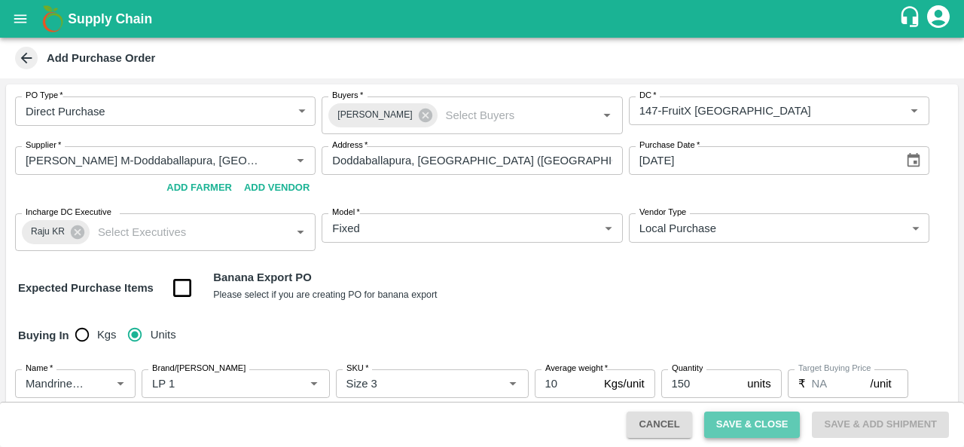
click at [755, 428] on button "Save & Close" at bounding box center [752, 424] width 96 height 26
